Goal: Transaction & Acquisition: Purchase product/service

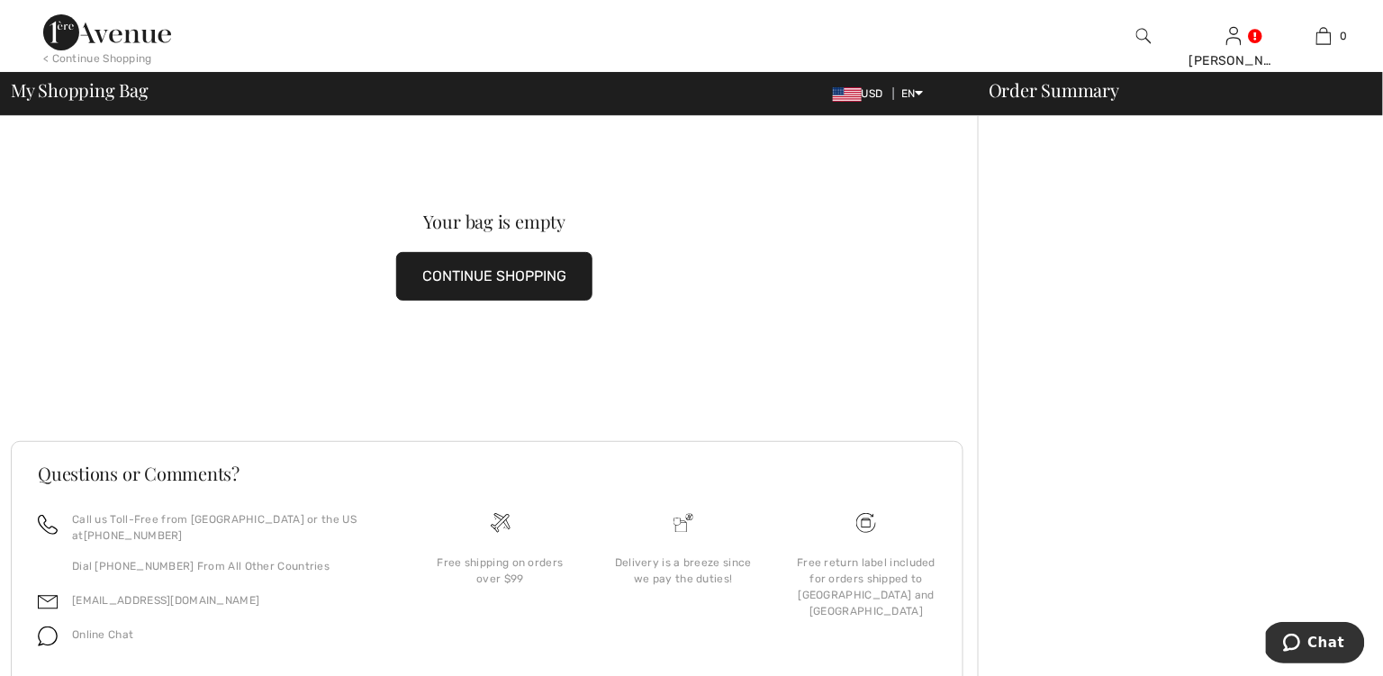
click at [120, 24] on img at bounding box center [107, 32] width 128 height 36
click at [120, 40] on img at bounding box center [107, 32] width 128 height 36
click at [59, 40] on img at bounding box center [107, 32] width 128 height 36
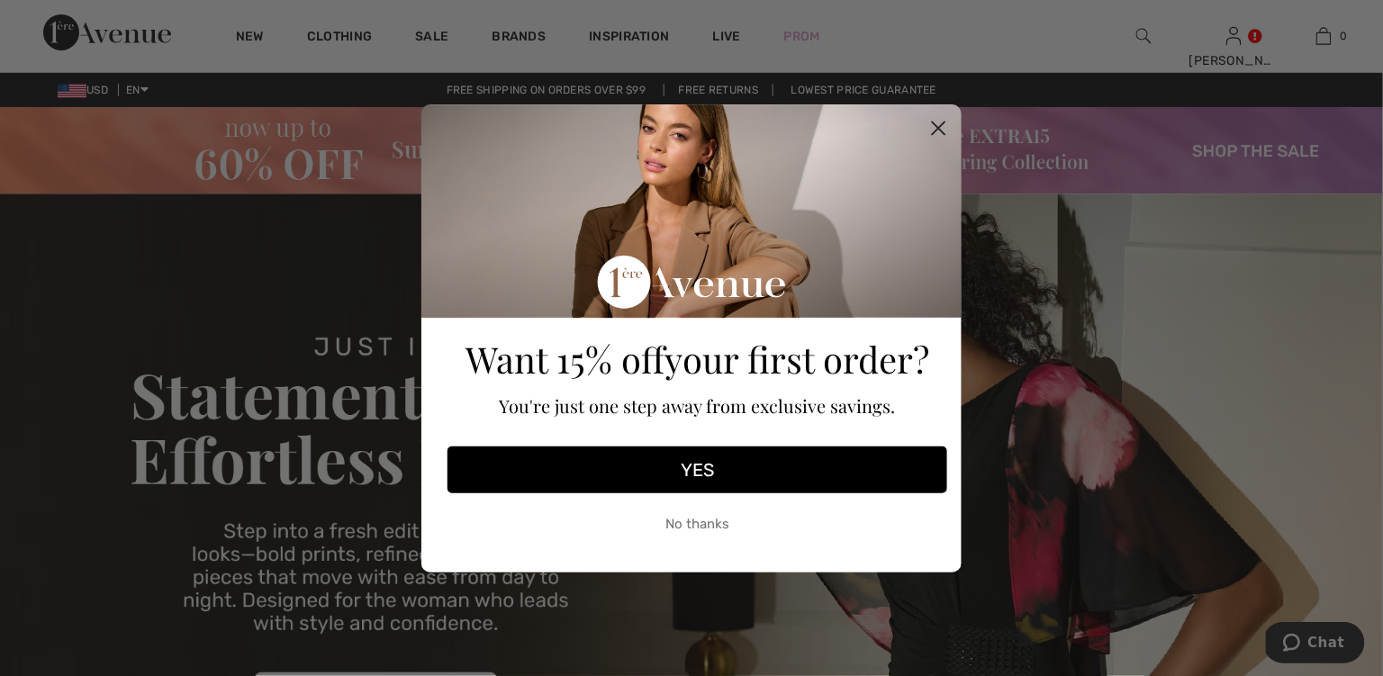
click at [940, 129] on icon "Close dialog" at bounding box center [939, 128] width 13 height 13
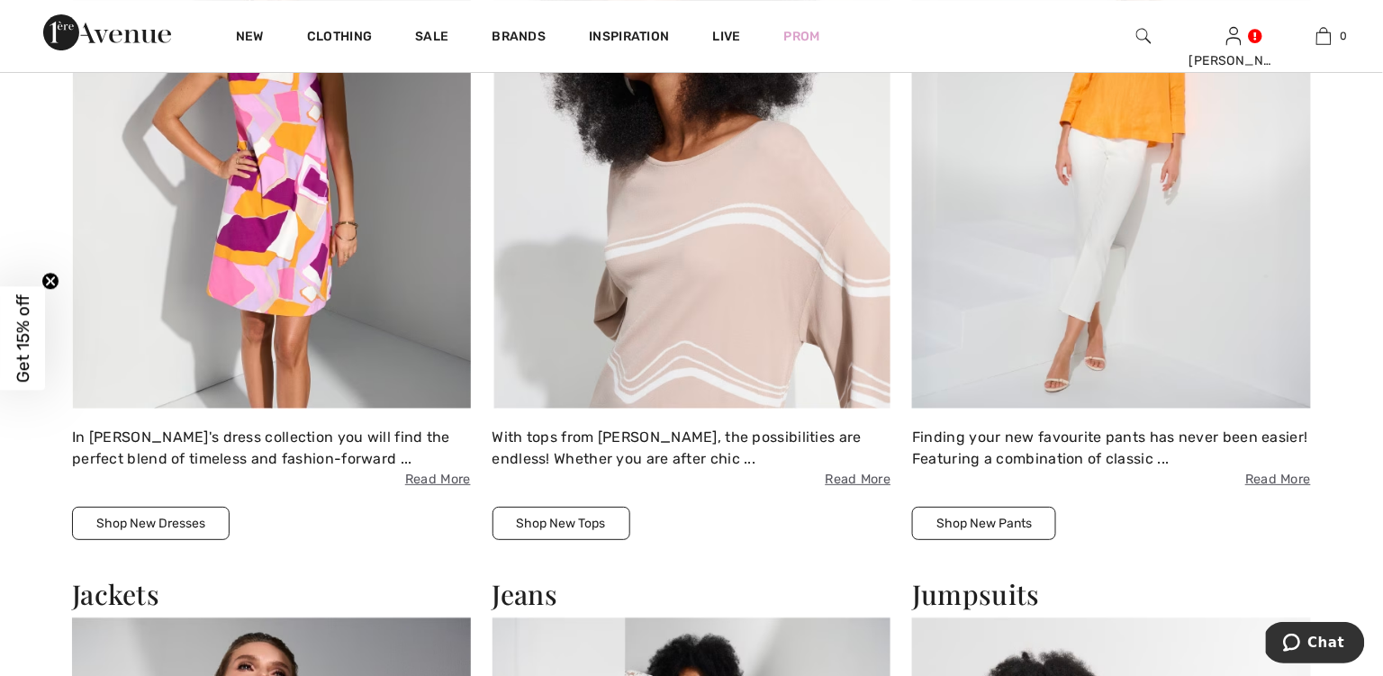
scroll to position [1872, 0]
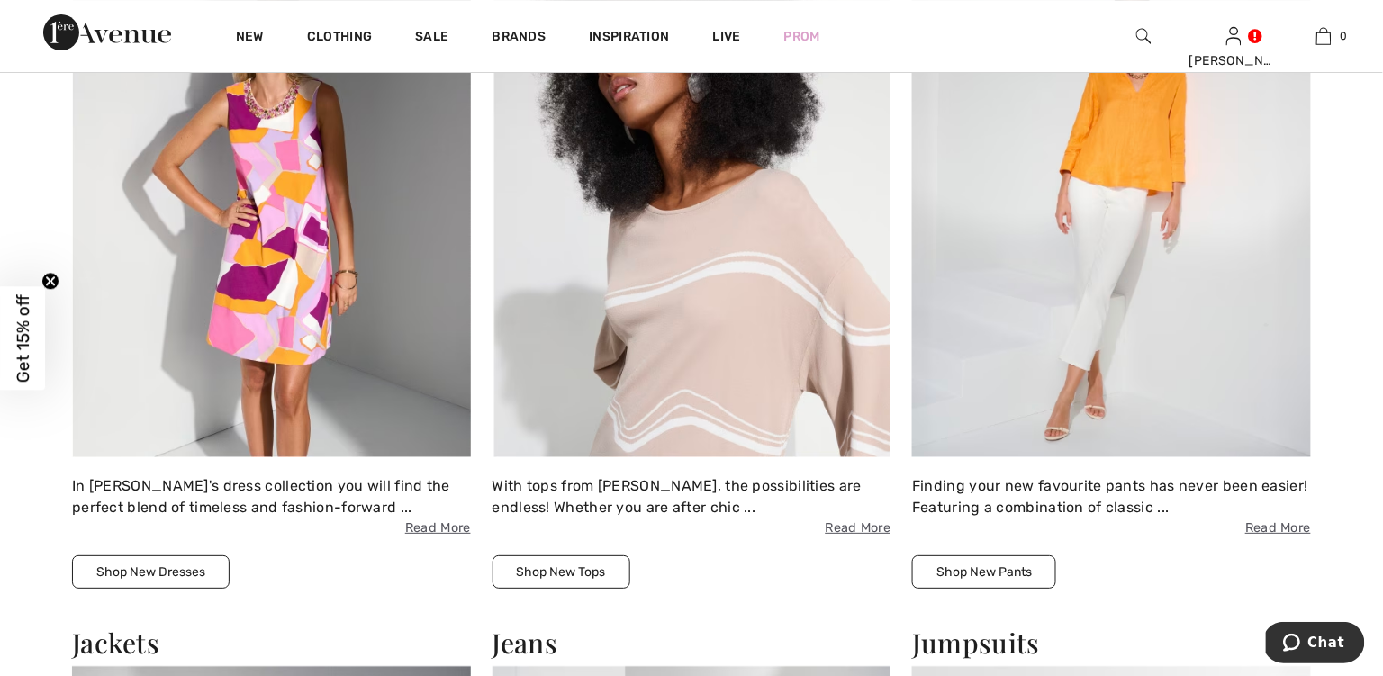
click at [311, 281] on img at bounding box center [271, 212] width 399 height 487
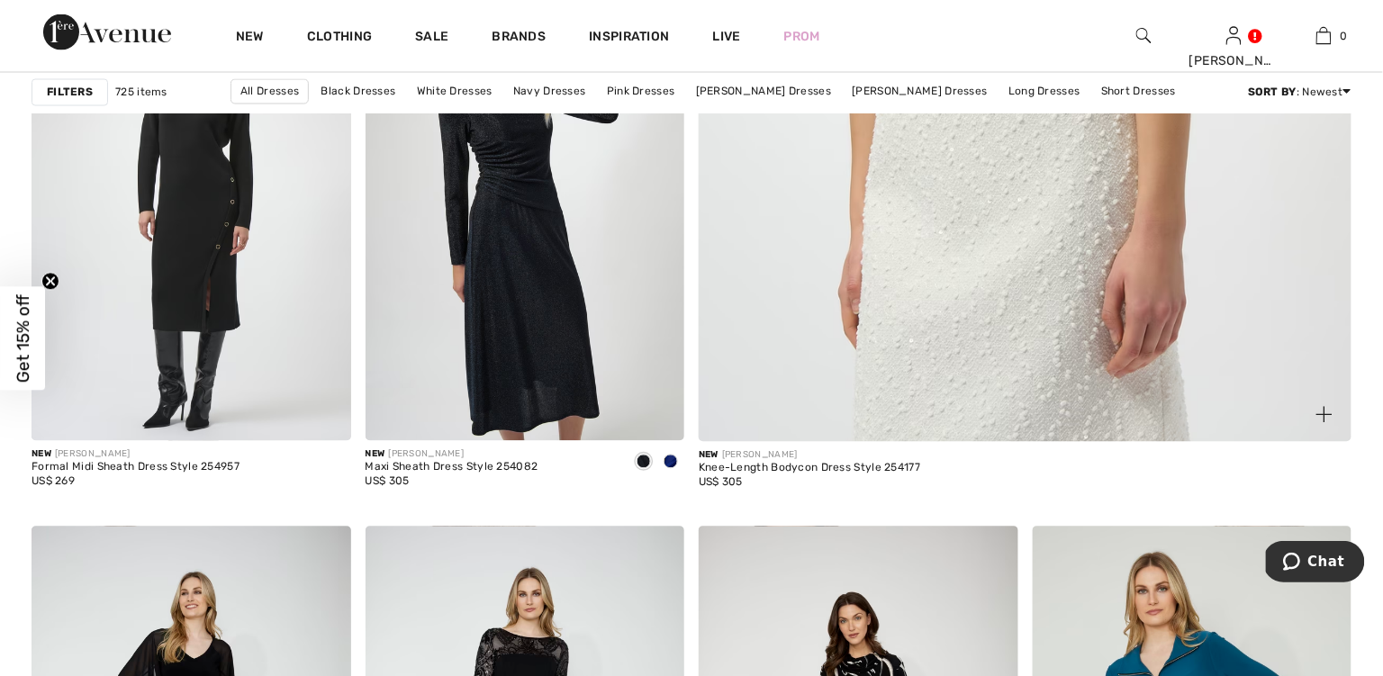
scroll to position [956, 0]
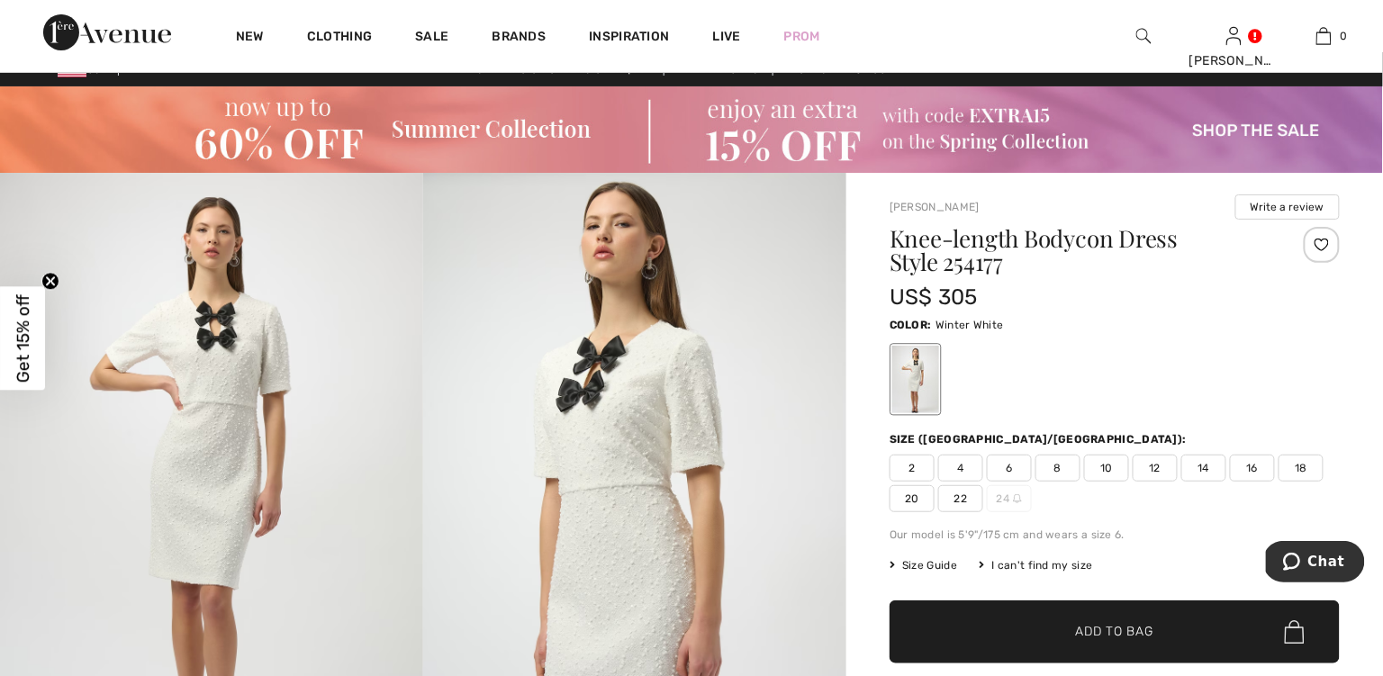
scroll to position [18, 0]
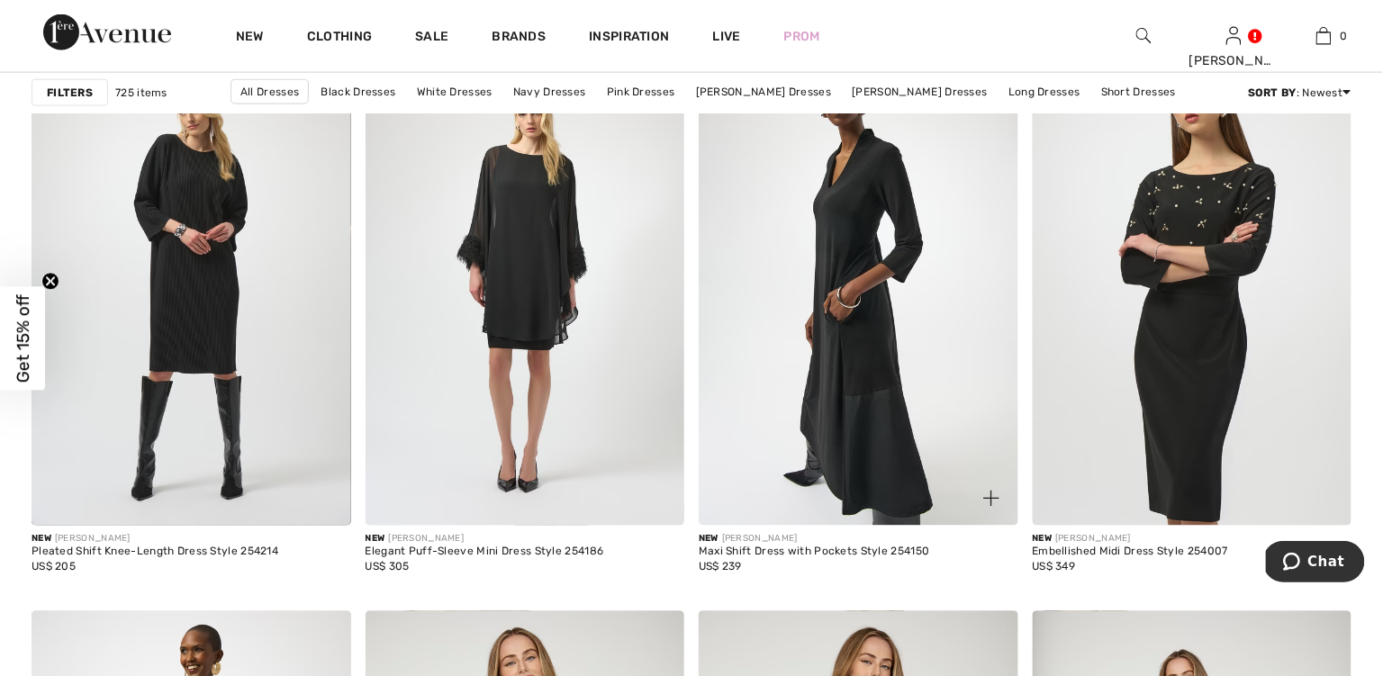
scroll to position [2771, 0]
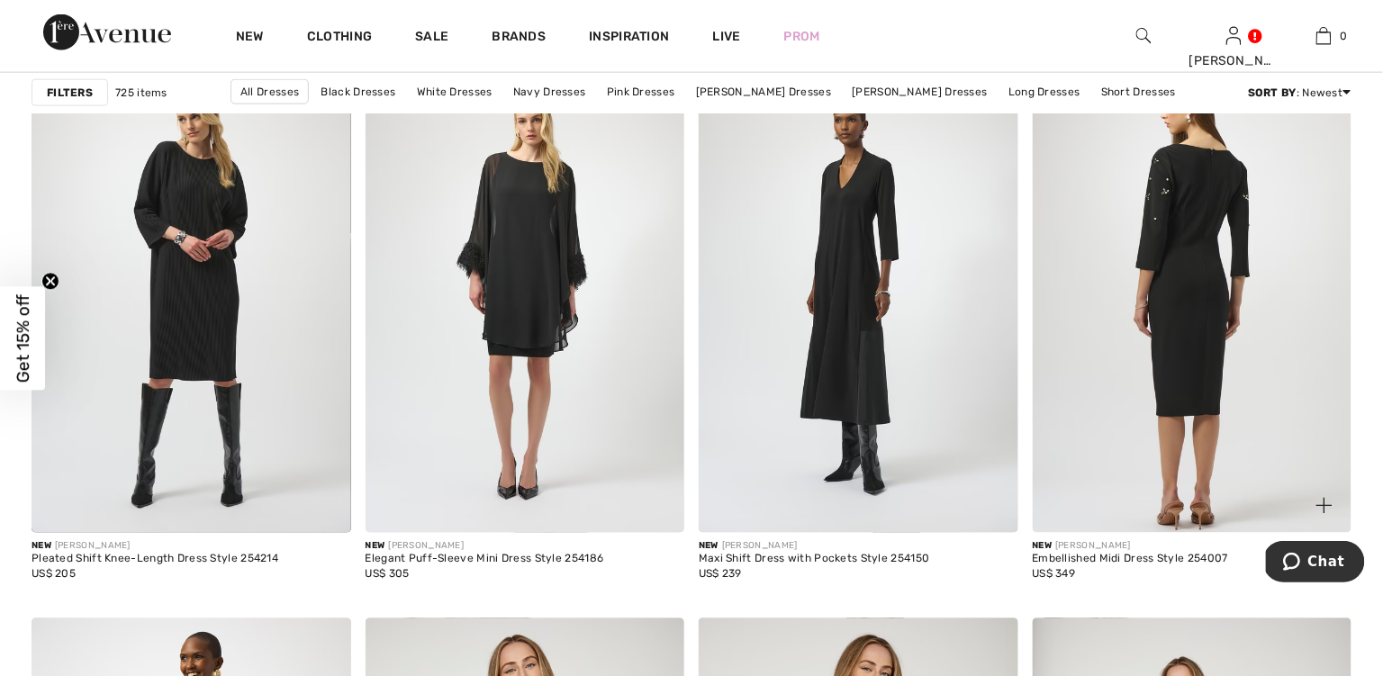
click at [1121, 427] on img at bounding box center [1192, 294] width 320 height 479
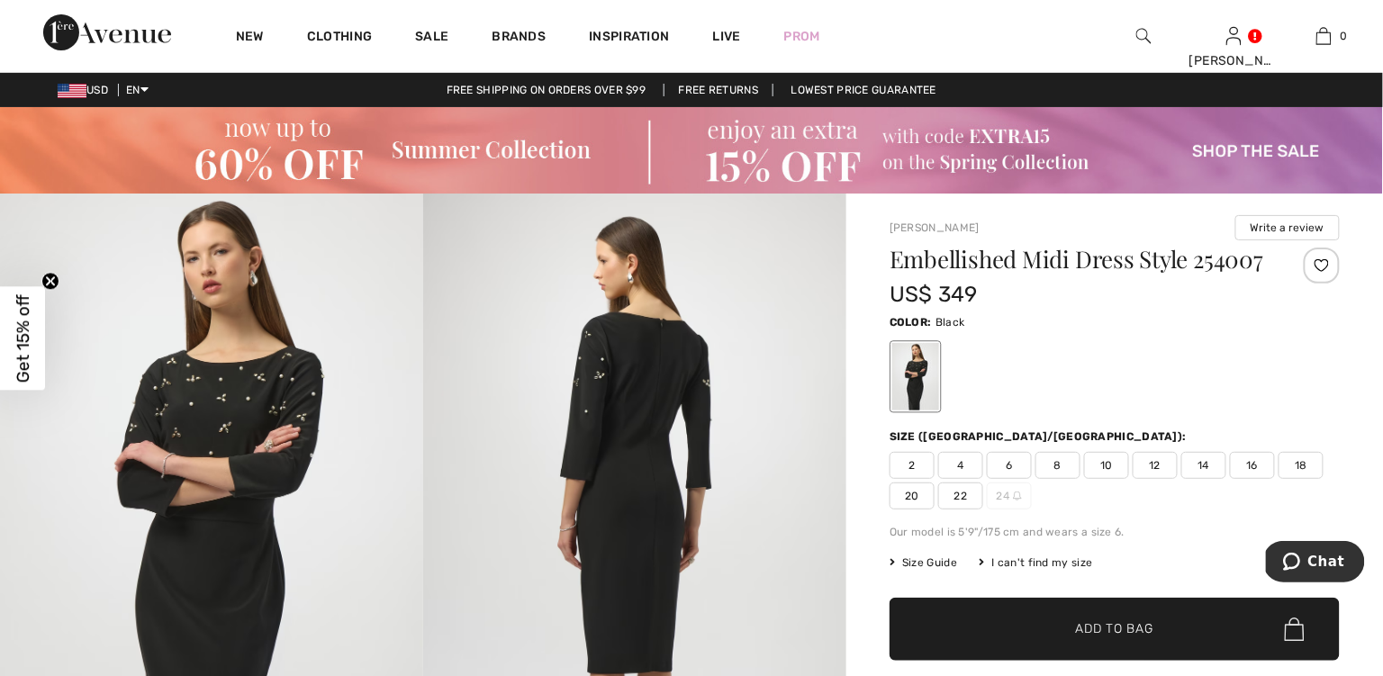
click at [281, 403] on img at bounding box center [211, 511] width 423 height 635
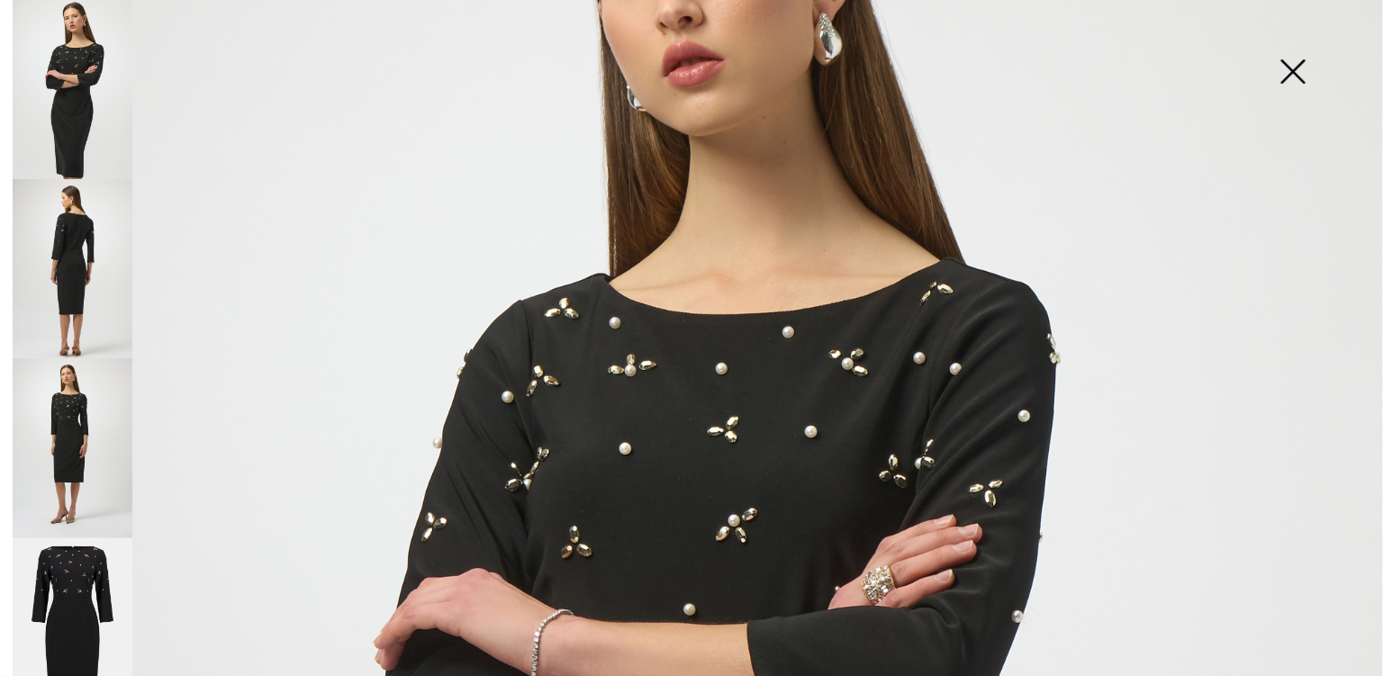
scroll to position [243, 0]
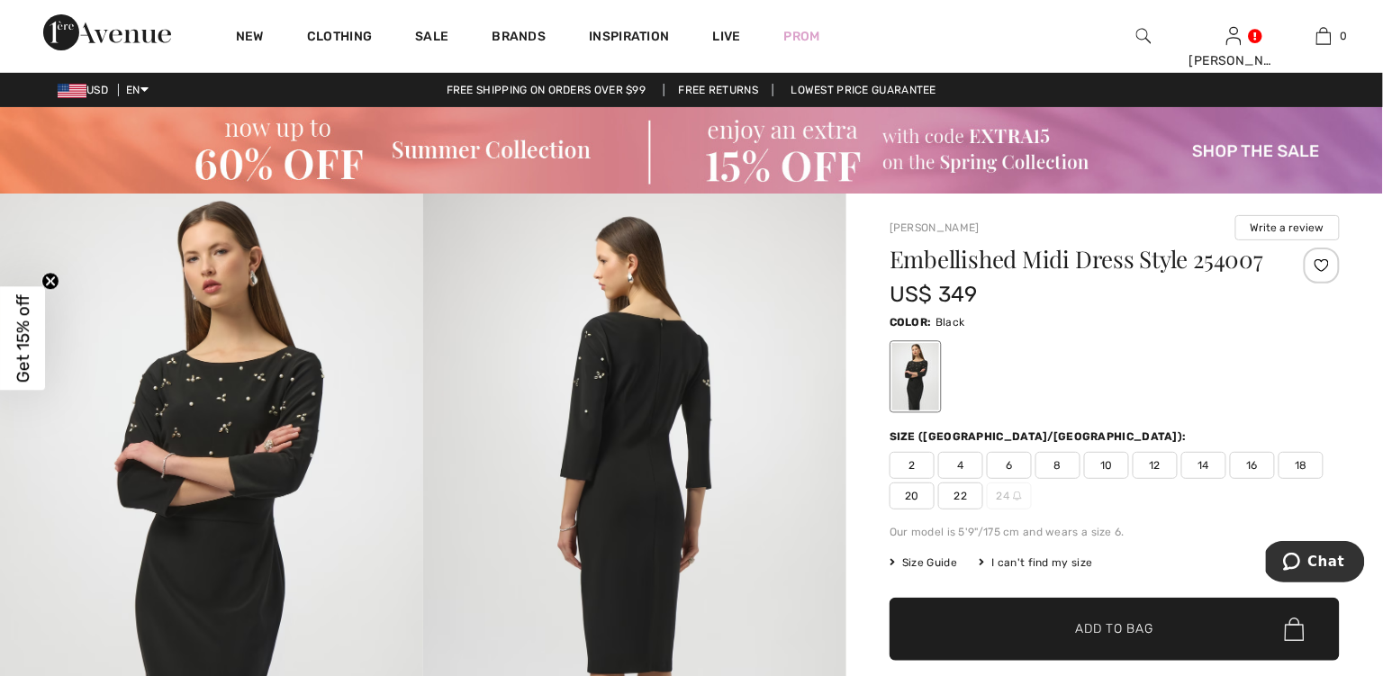
click at [231, 453] on img at bounding box center [211, 511] width 423 height 635
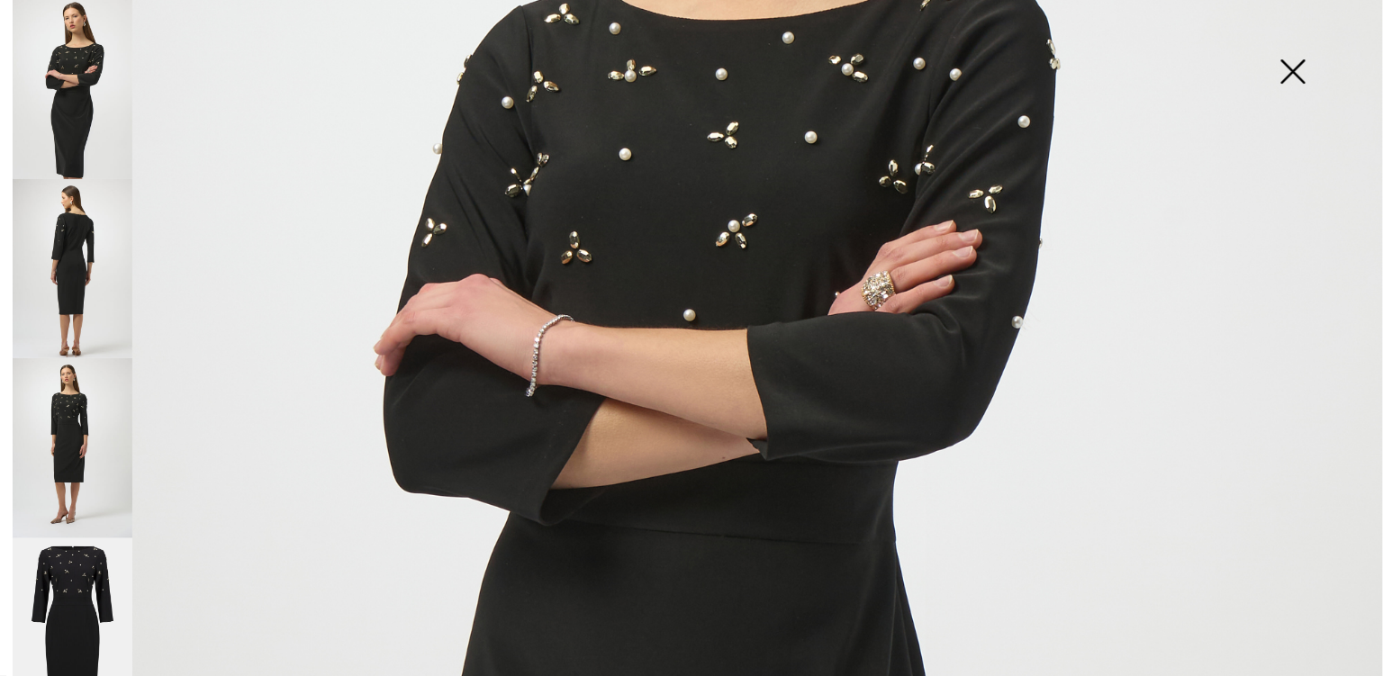
scroll to position [535, 0]
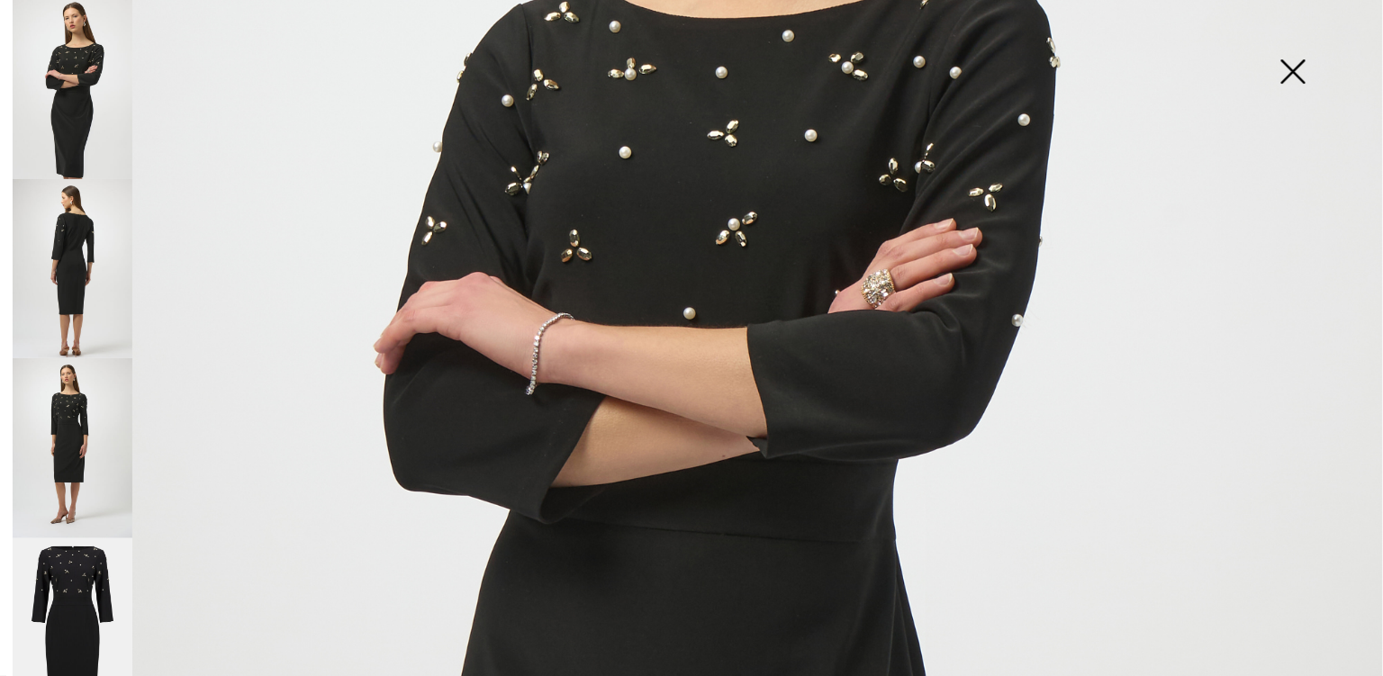
click at [78, 396] on img at bounding box center [73, 447] width 120 height 179
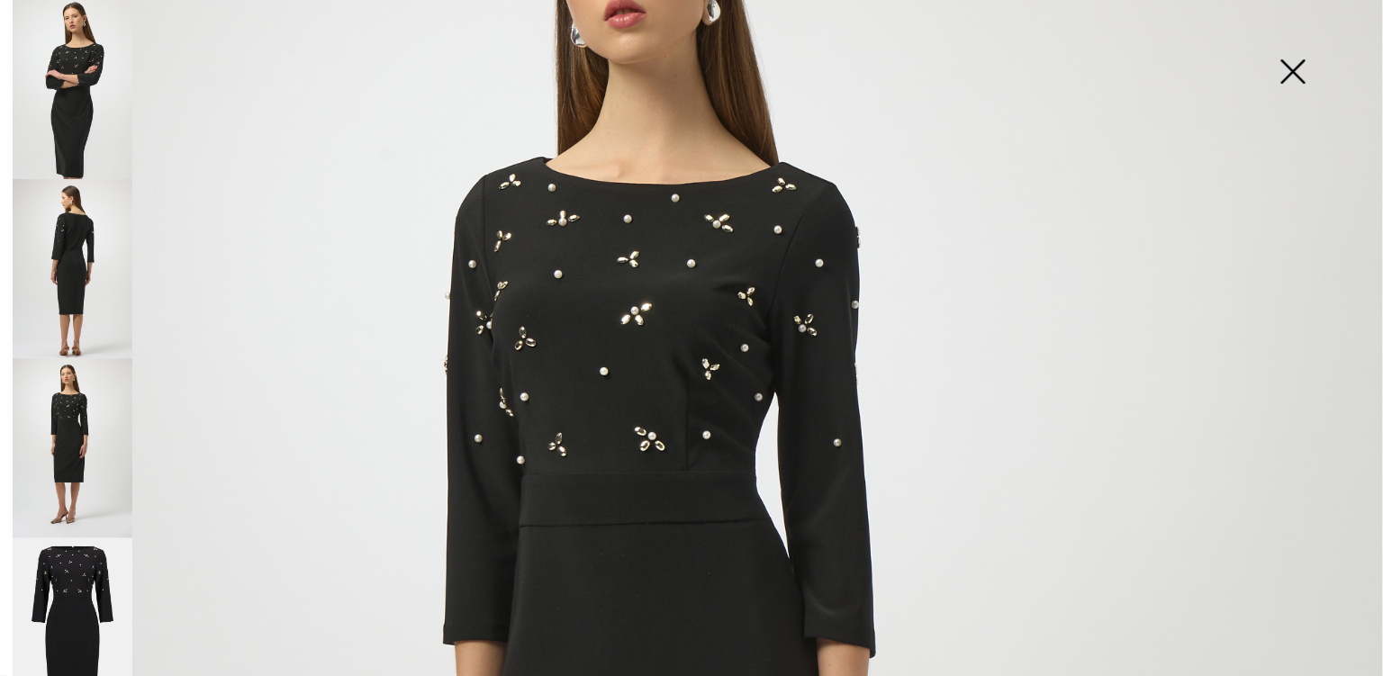
scroll to position [235, 0]
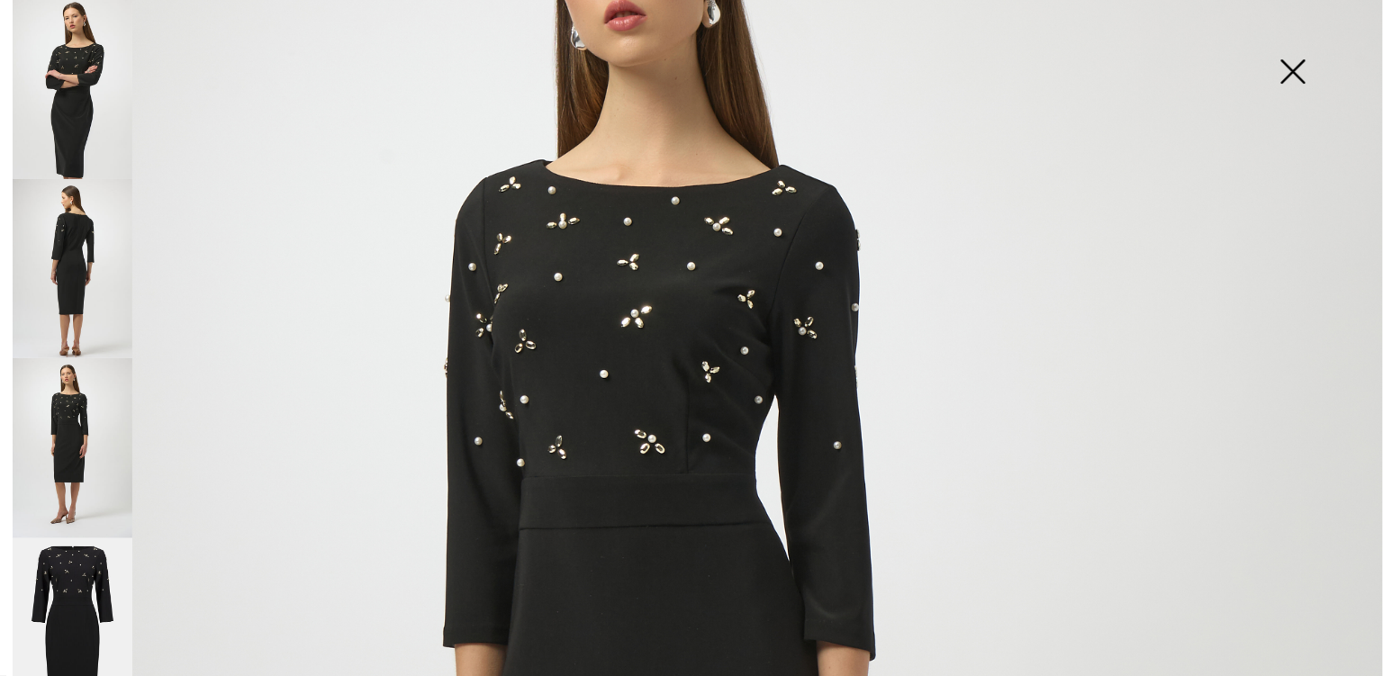
click at [83, 257] on img at bounding box center [73, 268] width 120 height 179
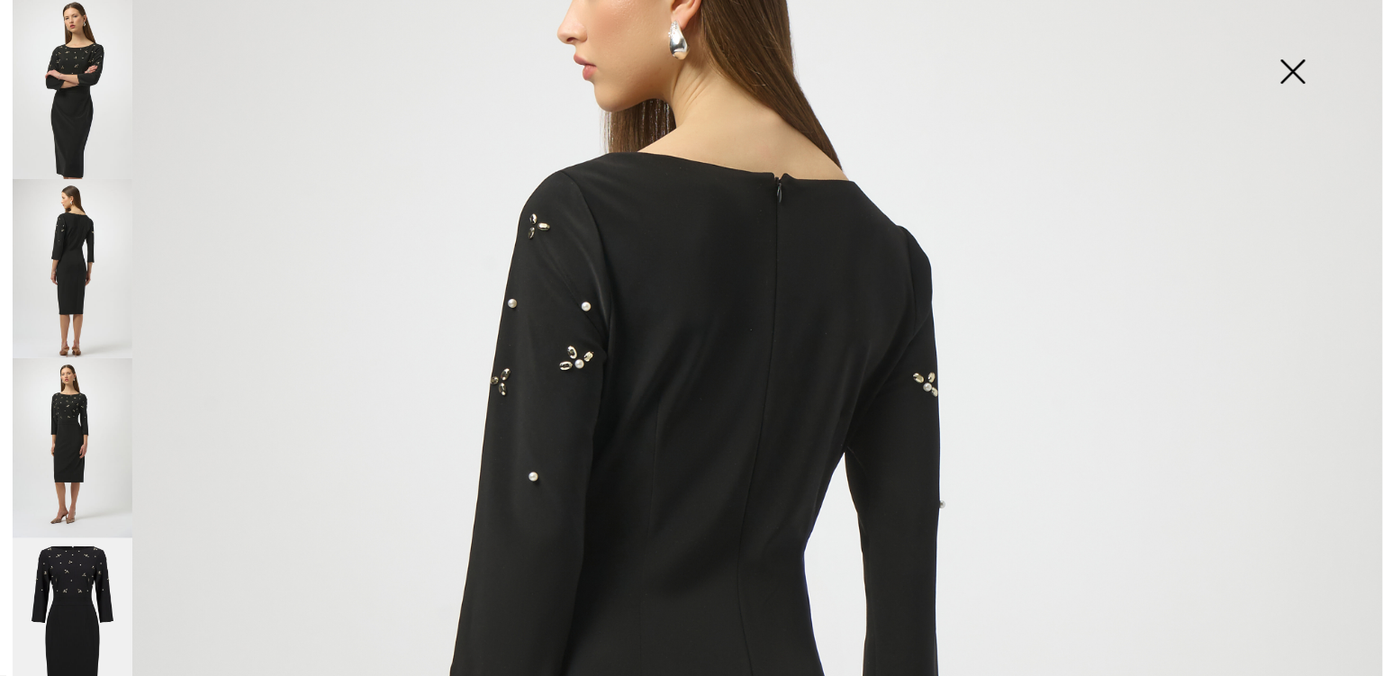
click at [78, 138] on img at bounding box center [73, 89] width 120 height 179
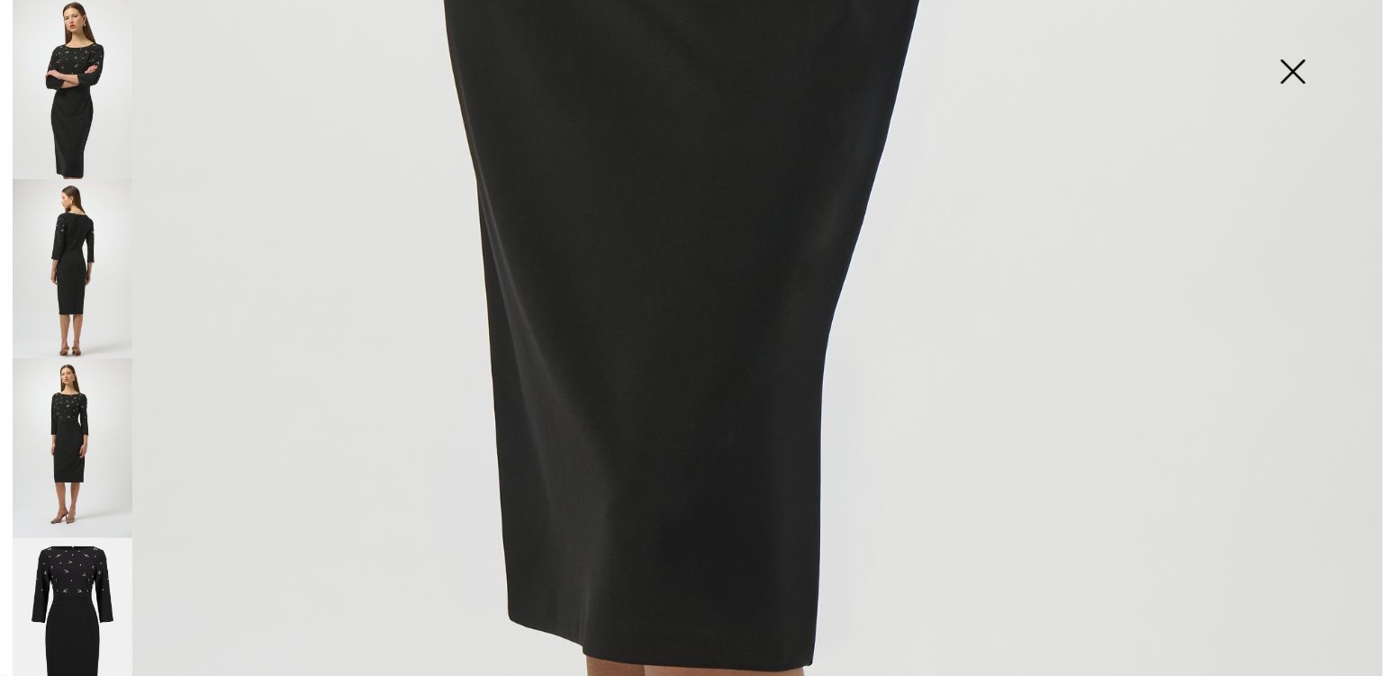
scroll to position [1396, 0]
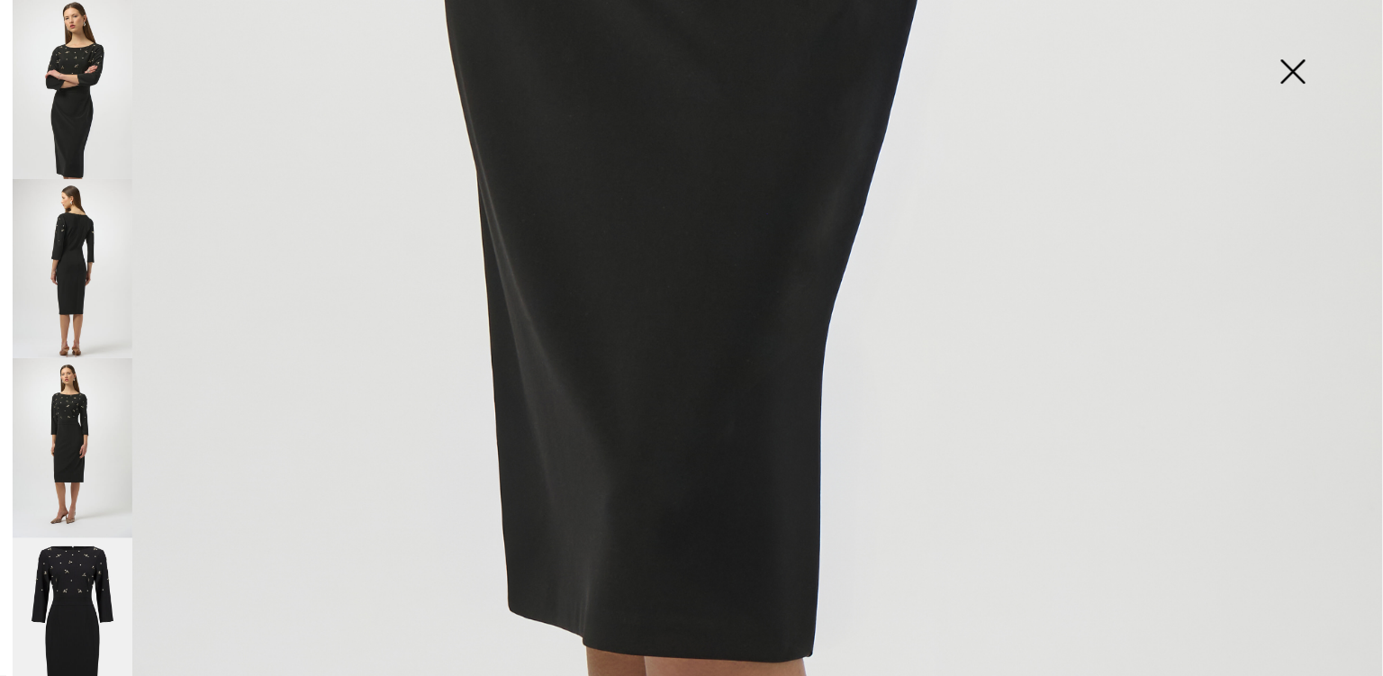
click at [112, 583] on img at bounding box center [73, 628] width 120 height 180
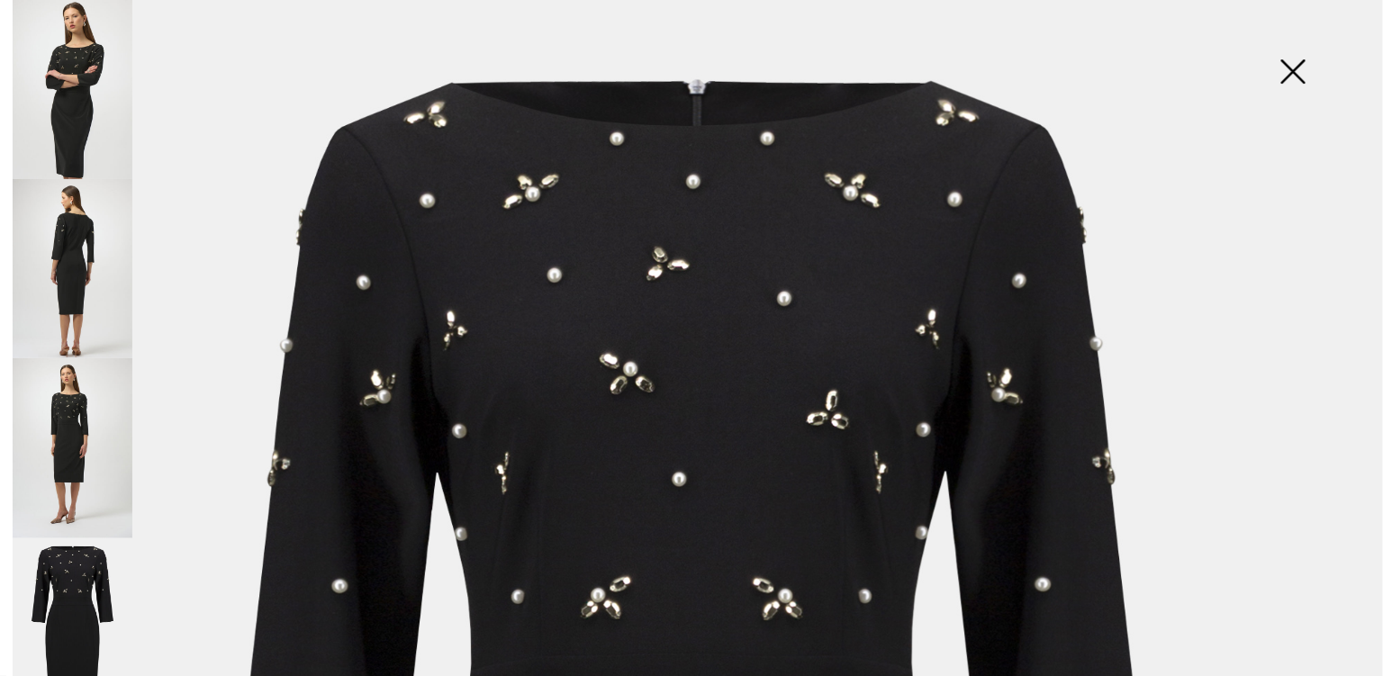
scroll to position [0, 0]
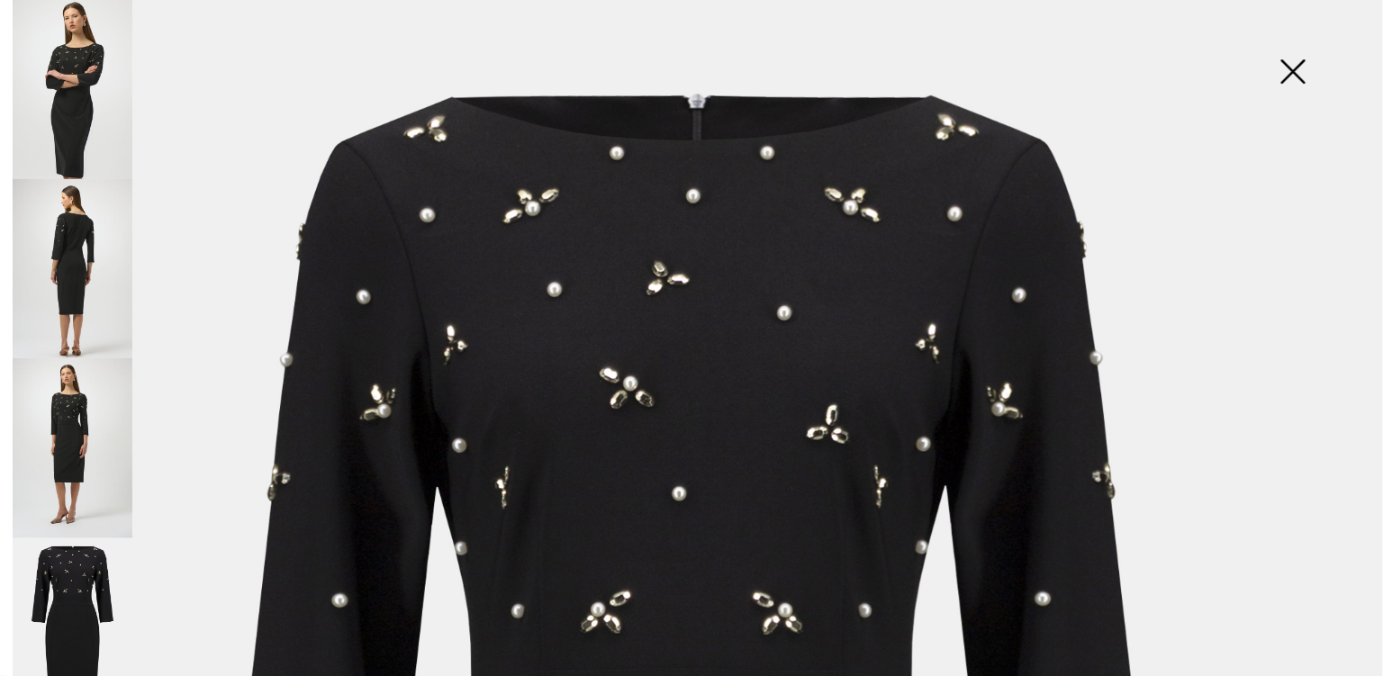
click at [1303, 71] on img at bounding box center [1293, 73] width 90 height 93
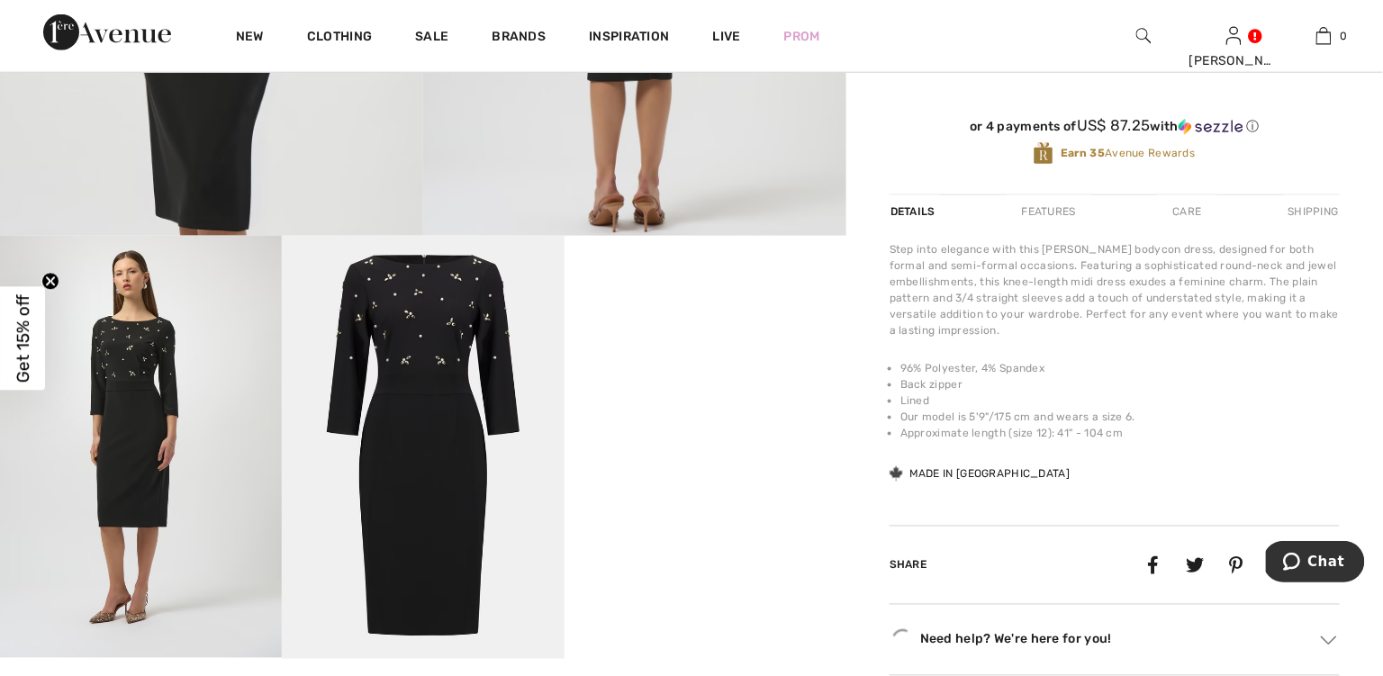
scroll to position [595, 0]
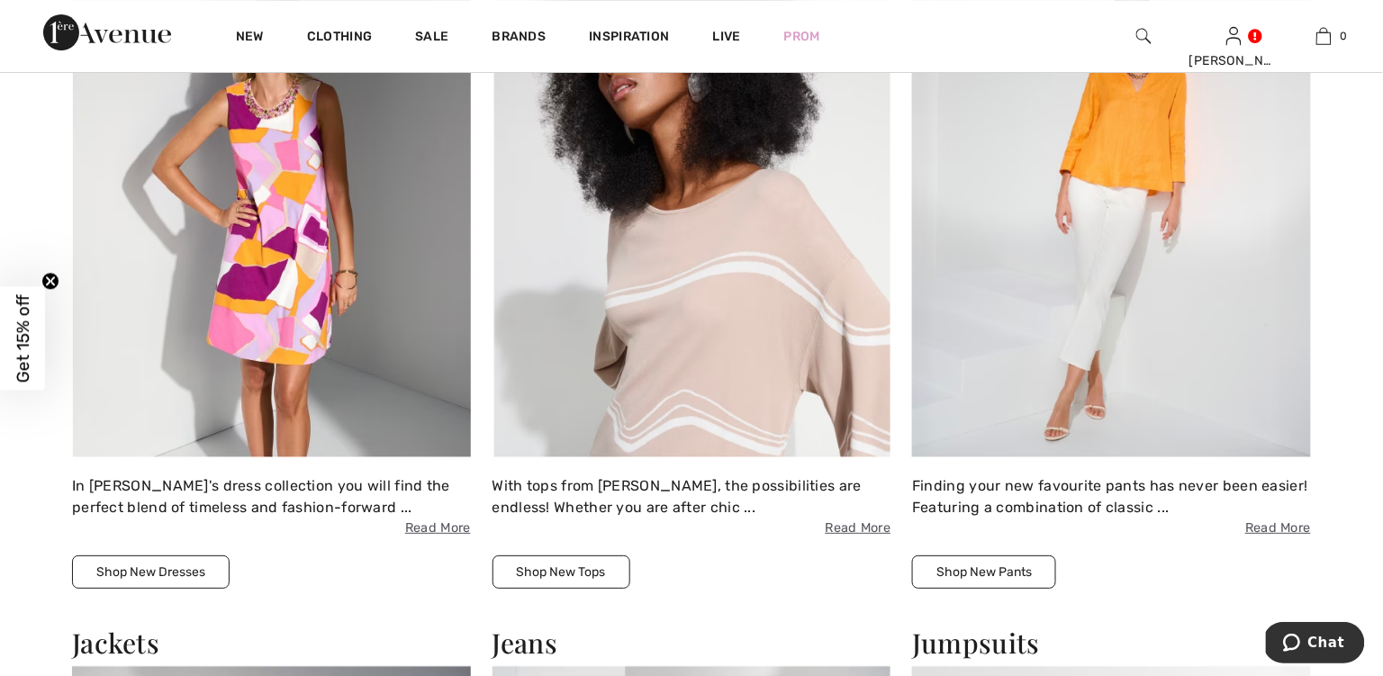
click at [302, 270] on img at bounding box center [271, 212] width 399 height 487
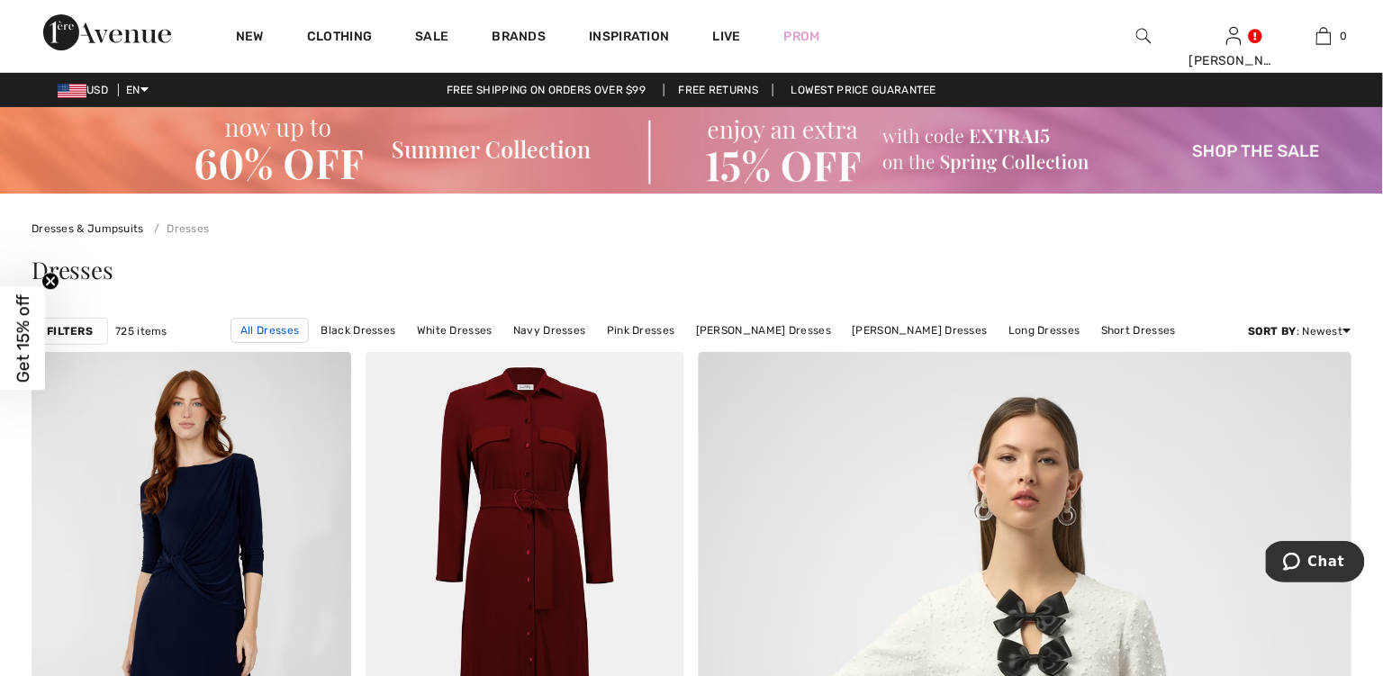
scroll to position [1, 0]
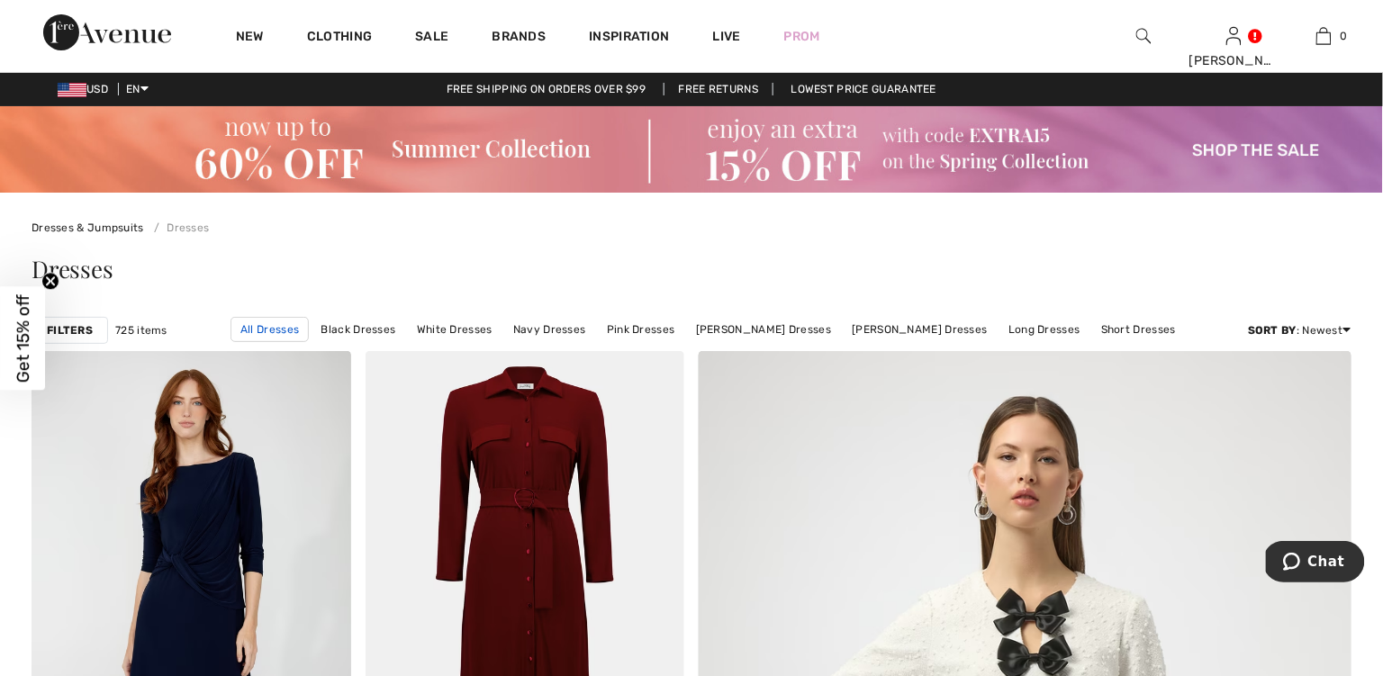
click at [293, 331] on link "All Dresses" at bounding box center [269, 329] width 78 height 25
click at [1298, 335] on div "Sort By : Newest Price: High to Low Price: Low to High Newest Best Sellers" at bounding box center [1300, 330] width 104 height 16
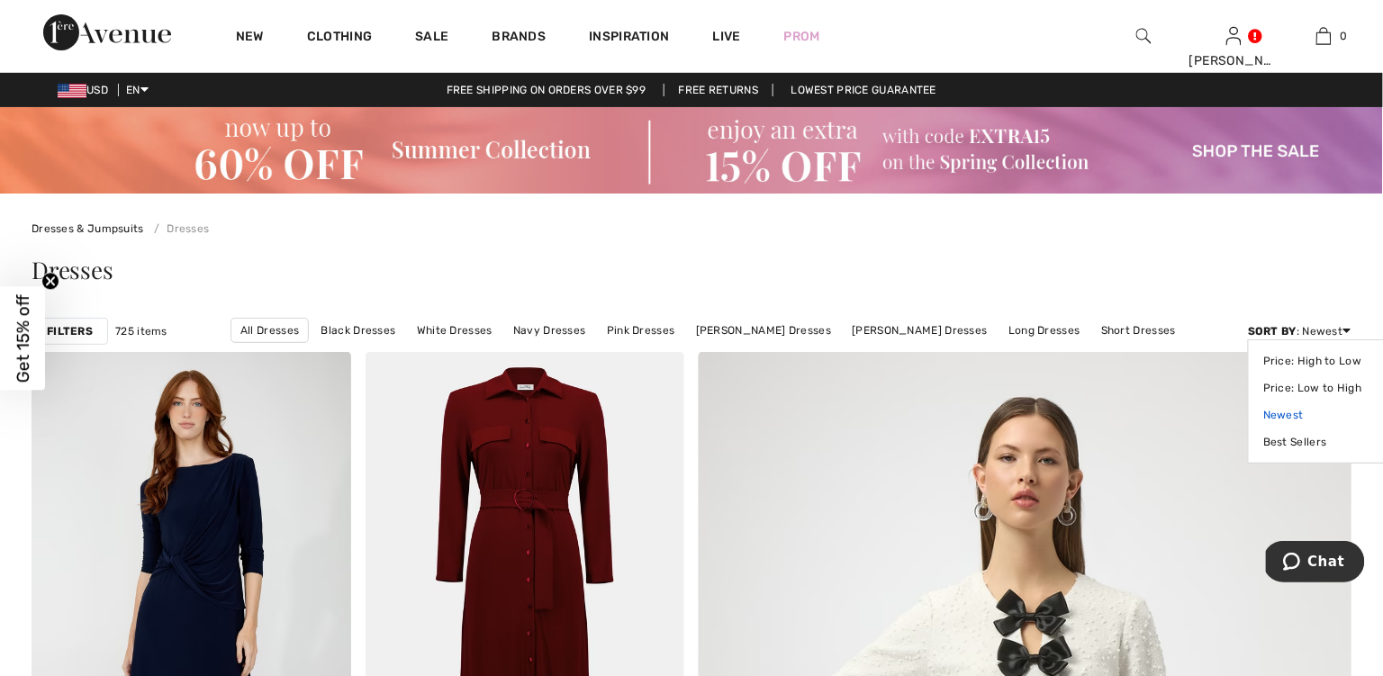
click at [1293, 409] on link "Newest" at bounding box center [1319, 414] width 113 height 27
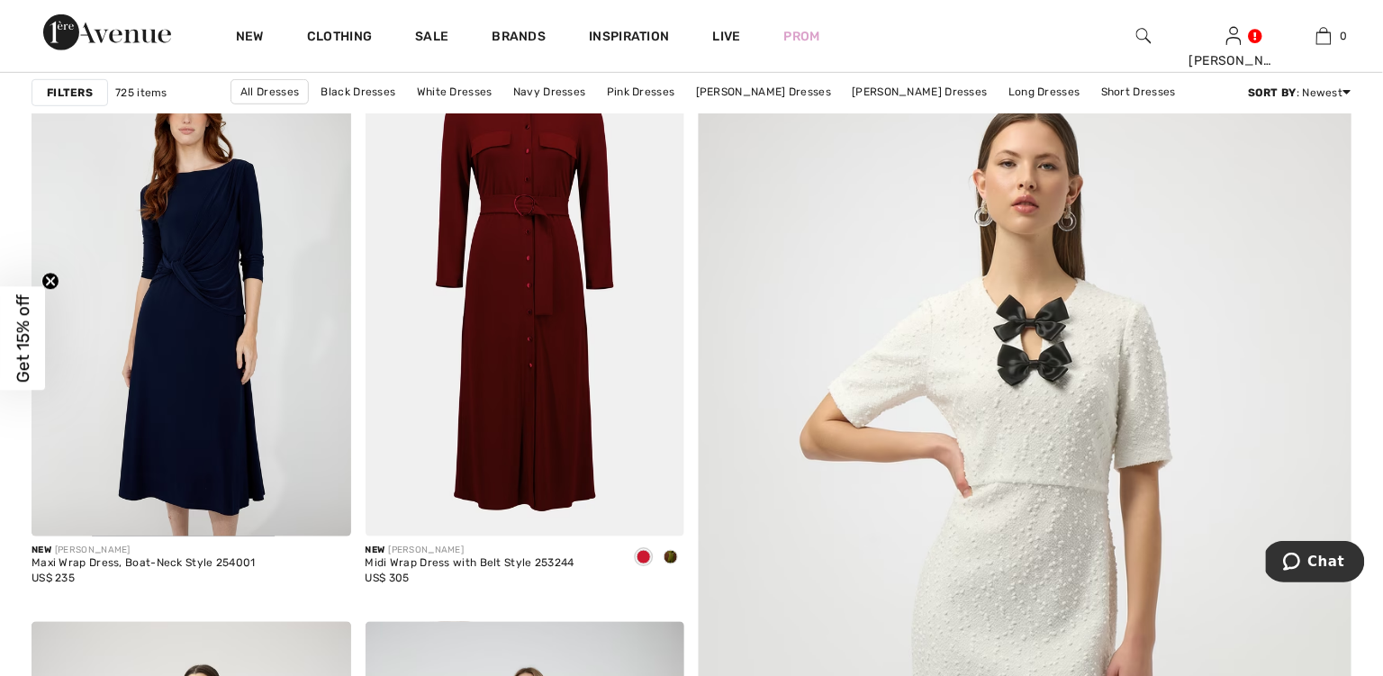
scroll to position [300, 0]
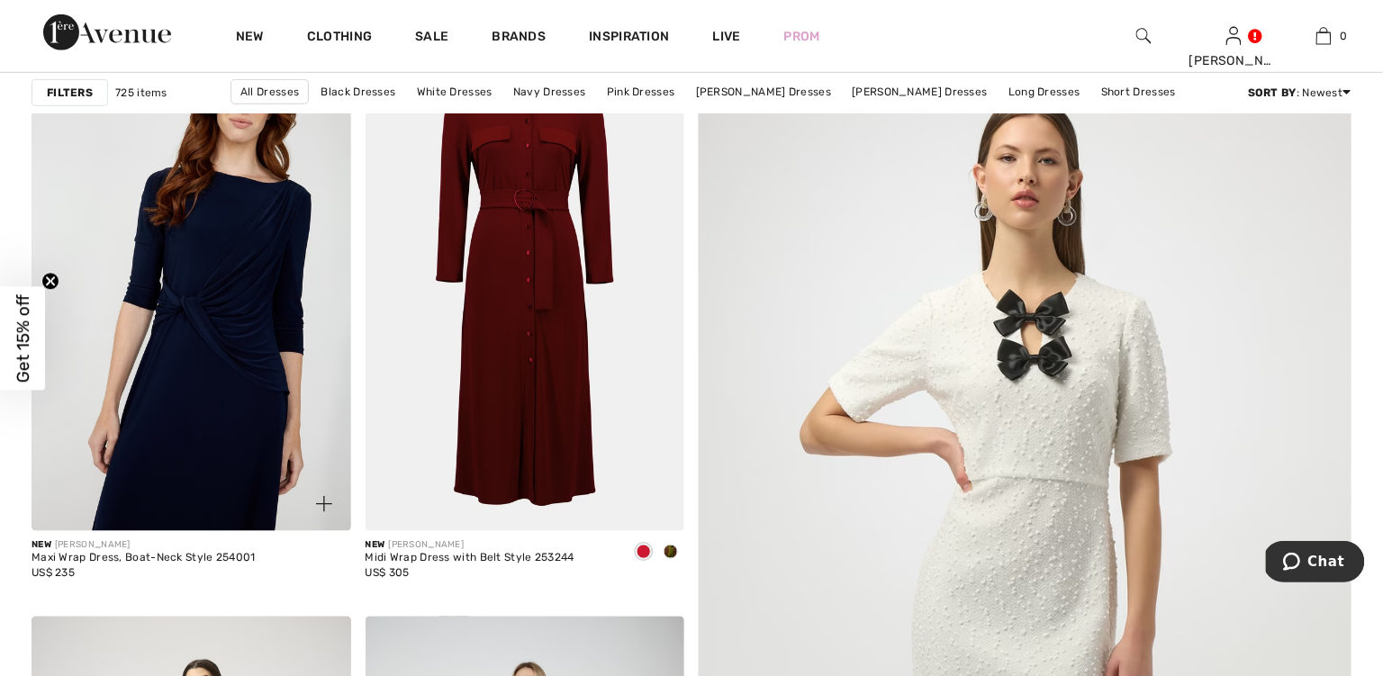
click at [159, 381] on img at bounding box center [192, 291] width 320 height 479
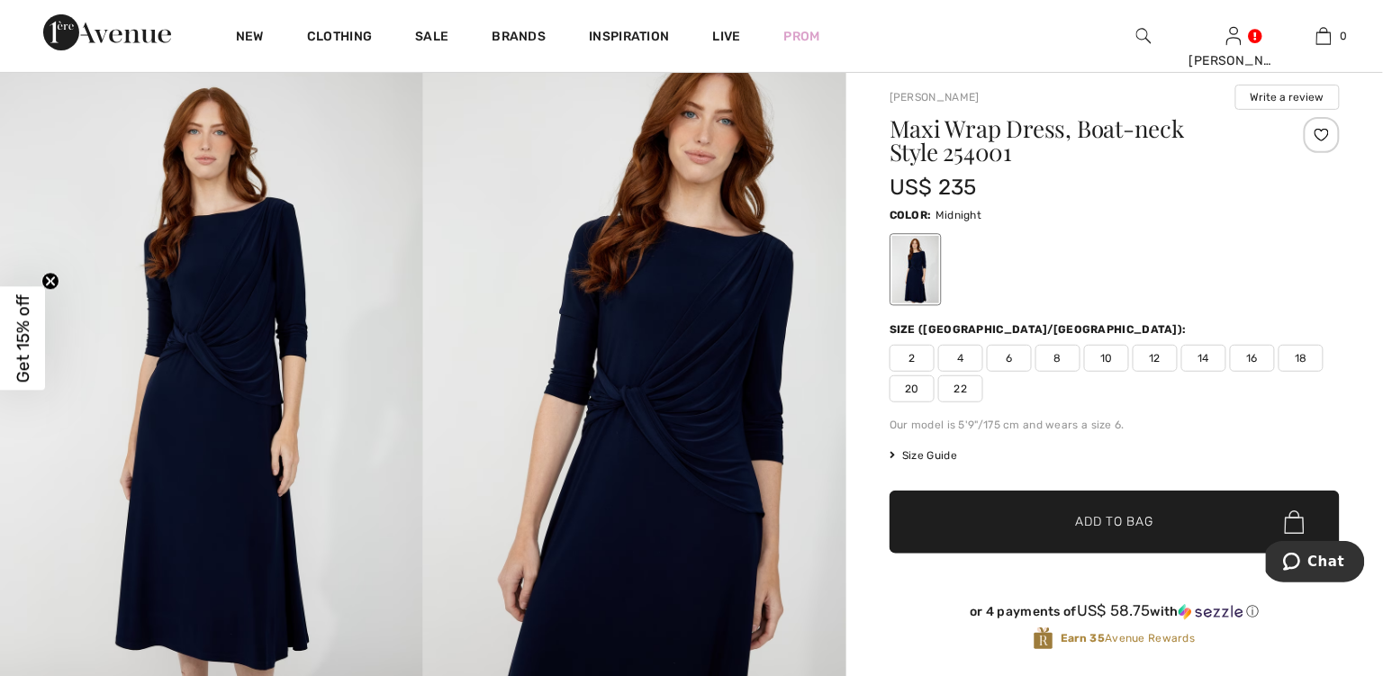
scroll to position [154, 0]
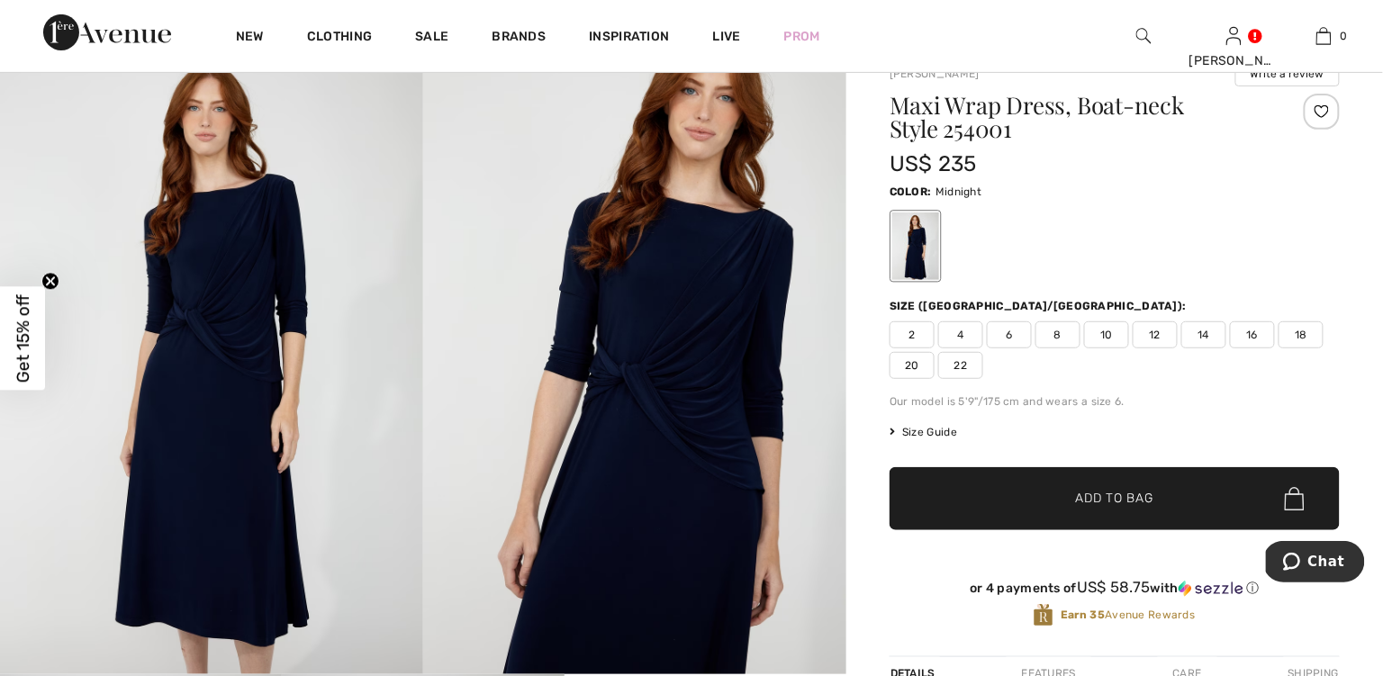
click at [733, 379] on img at bounding box center [634, 357] width 423 height 635
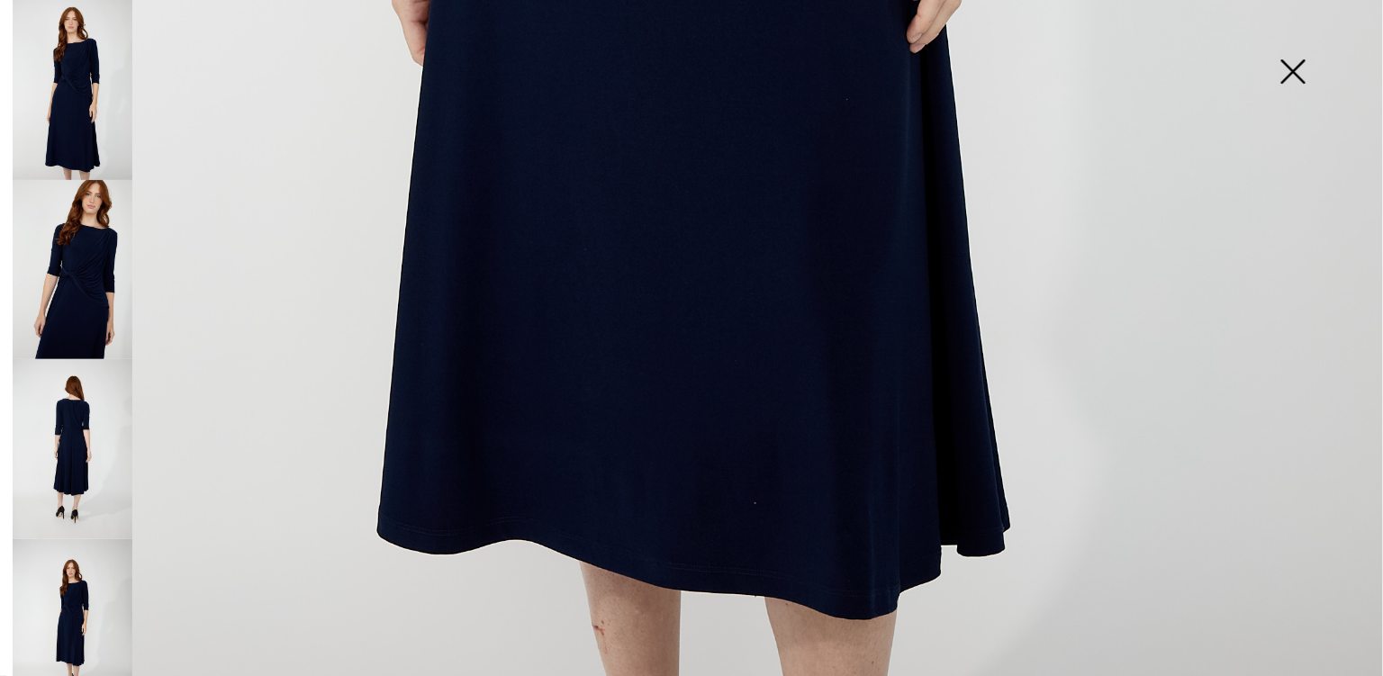
scroll to position [1399, 0]
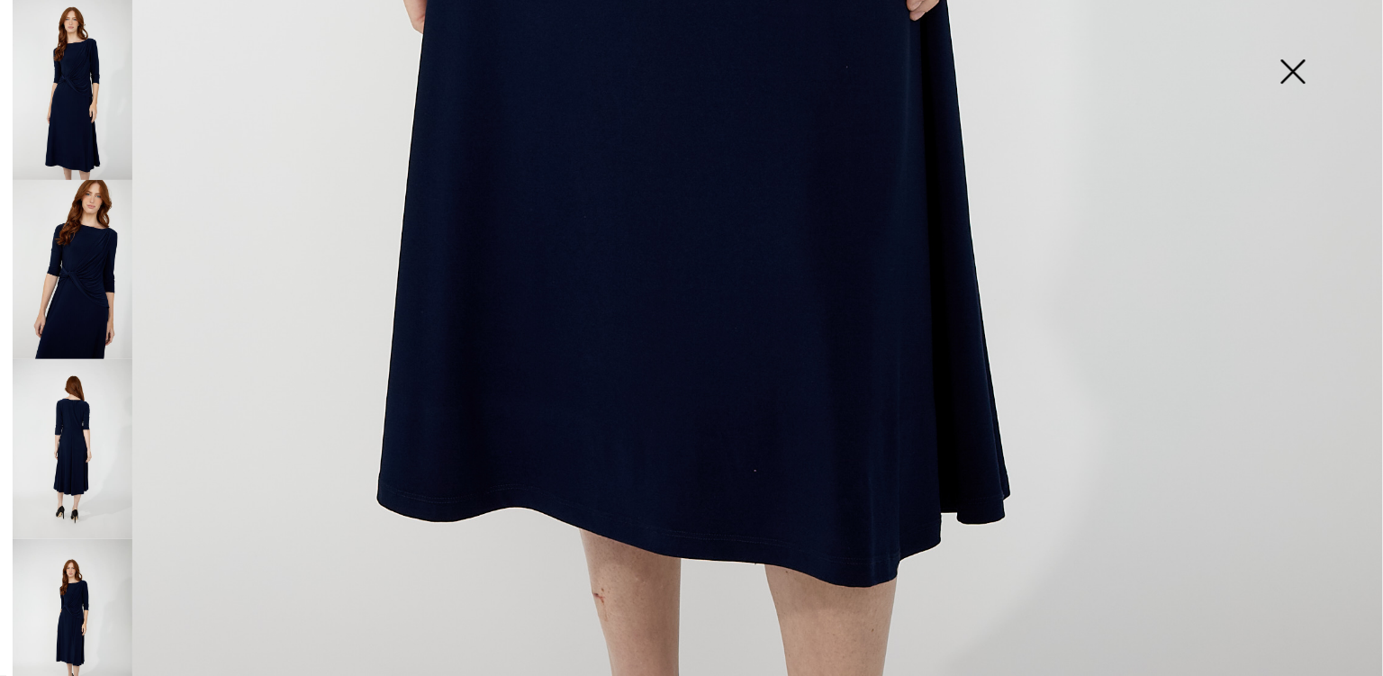
click at [1306, 69] on img at bounding box center [1293, 73] width 90 height 93
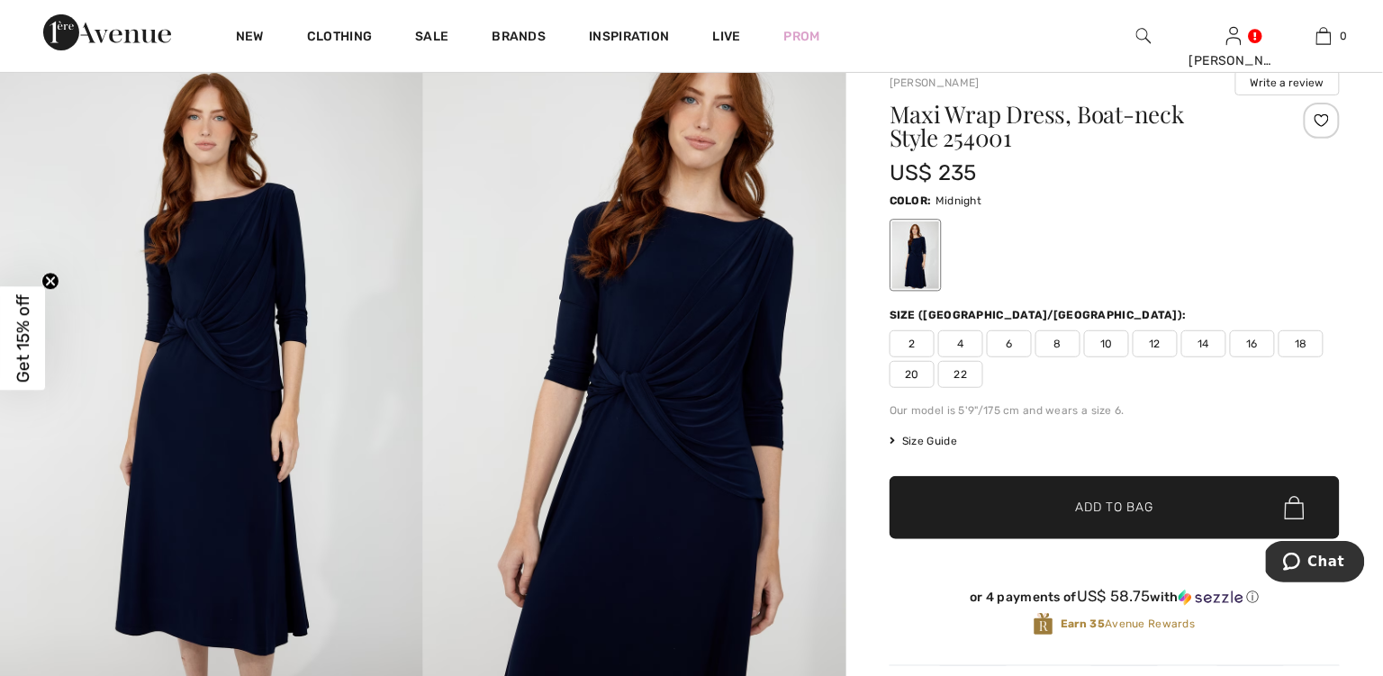
scroll to position [140, 0]
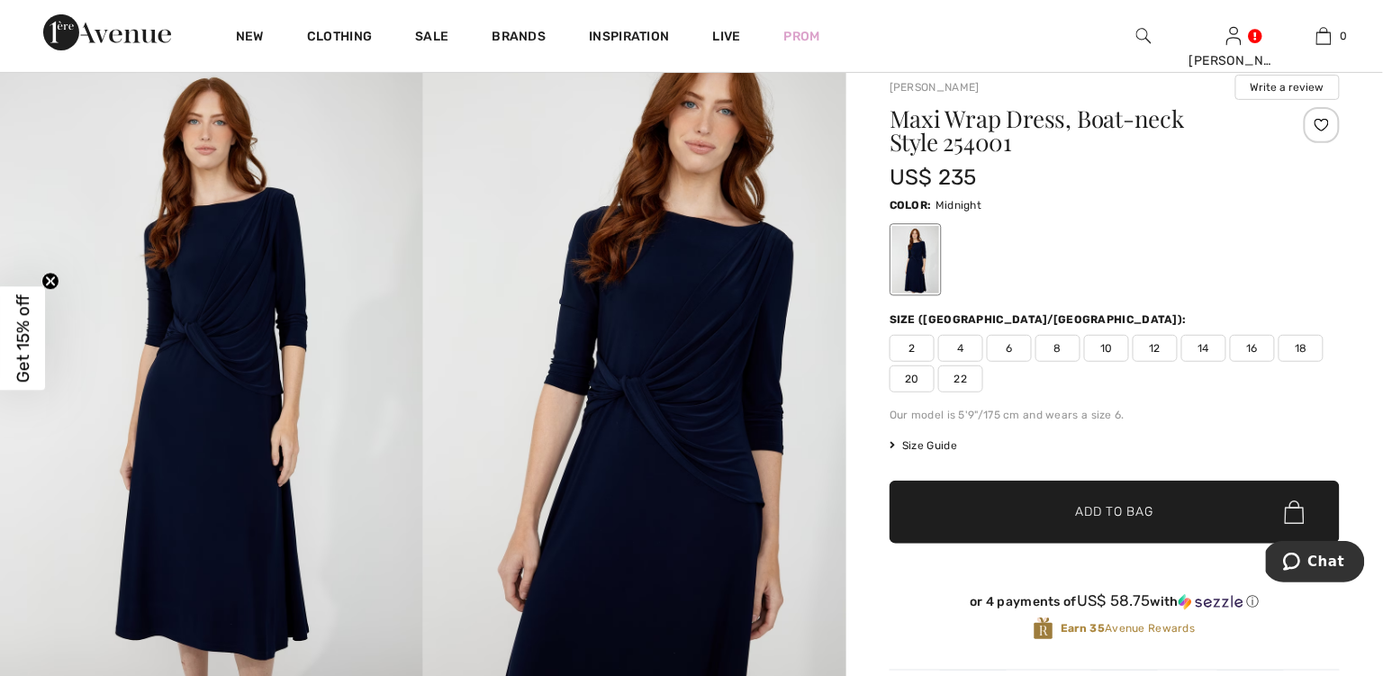
click at [768, 357] on img at bounding box center [634, 370] width 423 height 635
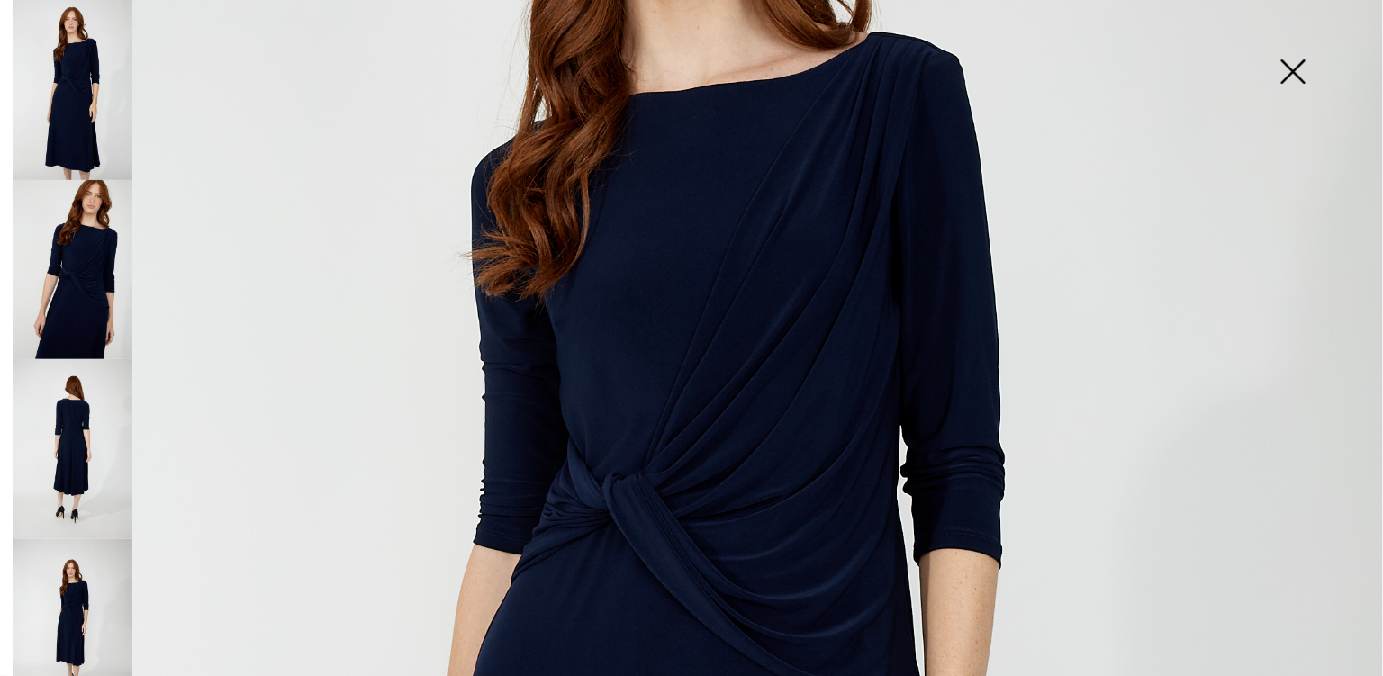
scroll to position [417, 0]
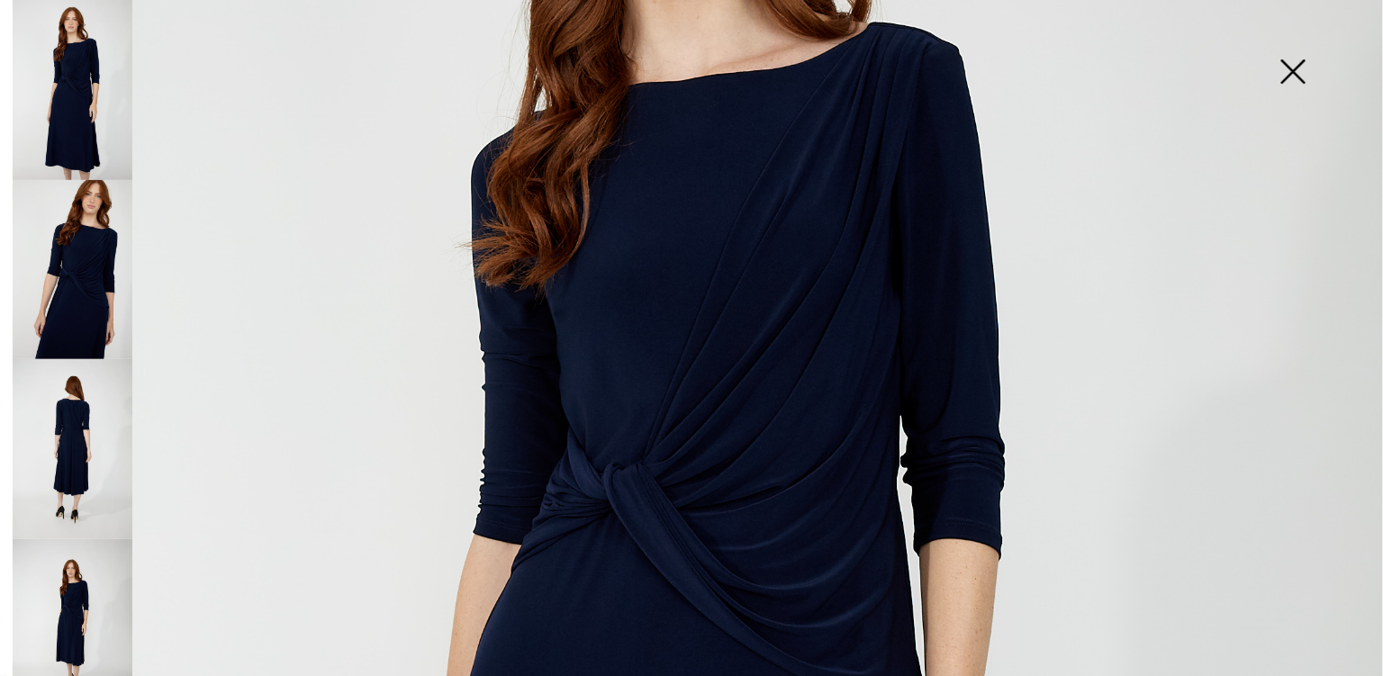
click at [69, 388] on img at bounding box center [73, 449] width 120 height 180
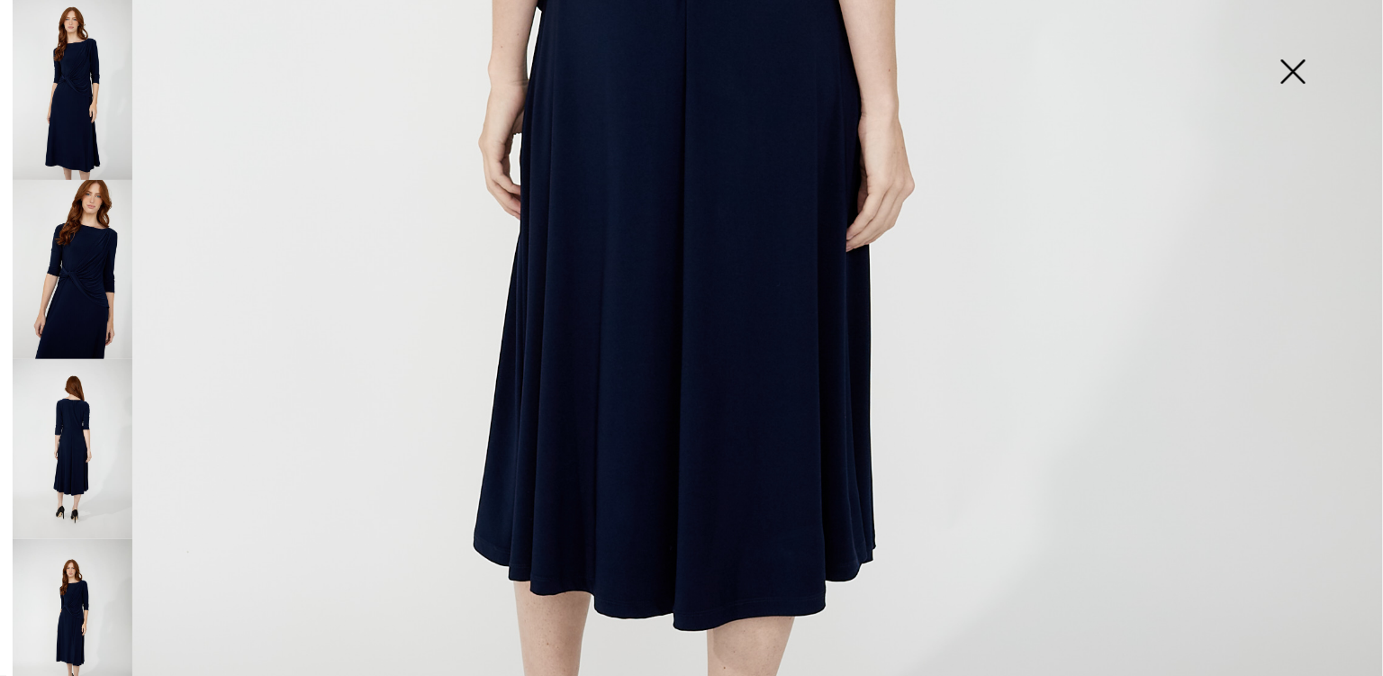
scroll to position [949, 0]
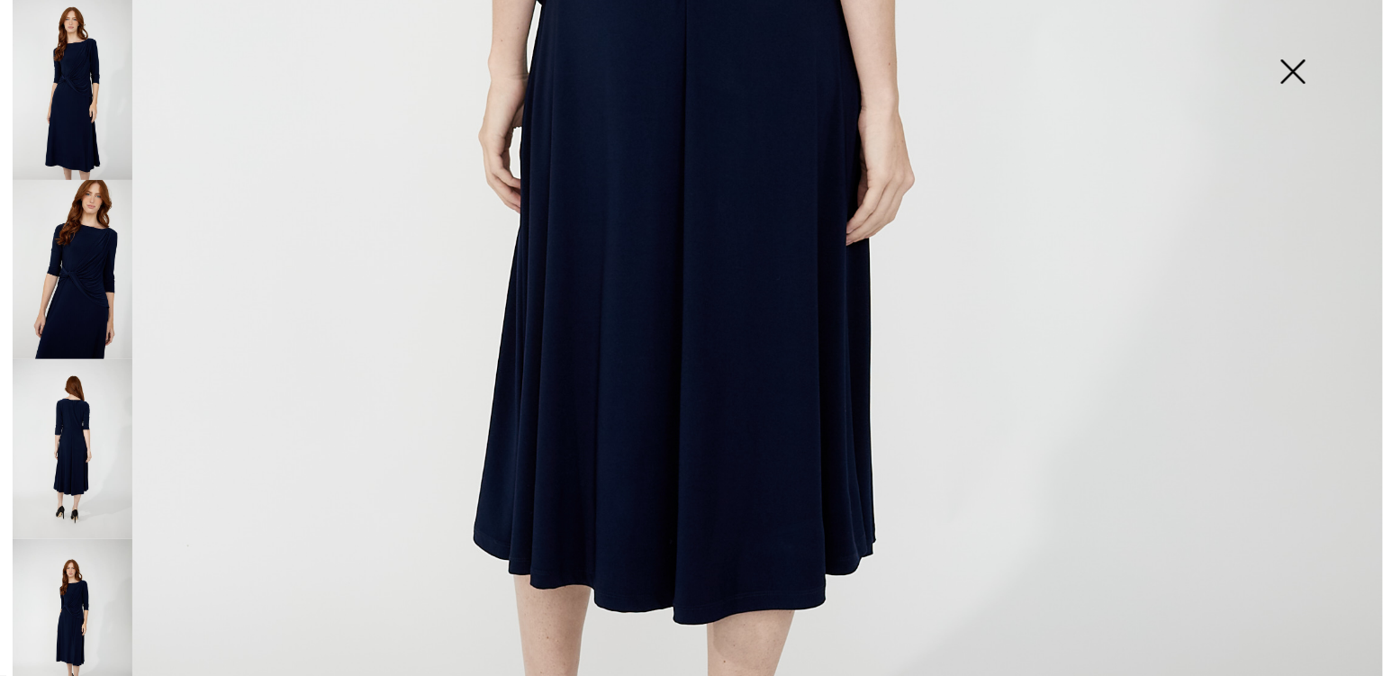
click at [1297, 75] on img at bounding box center [1293, 73] width 90 height 93
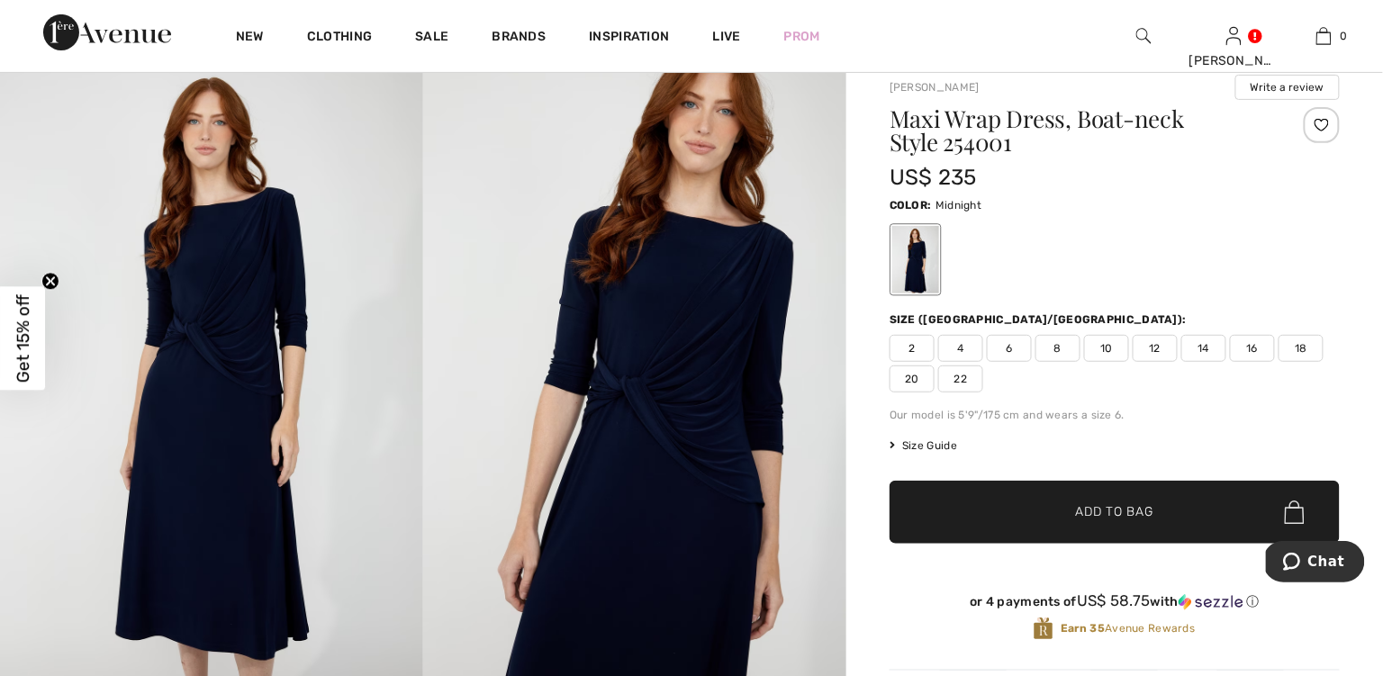
scroll to position [141, 0]
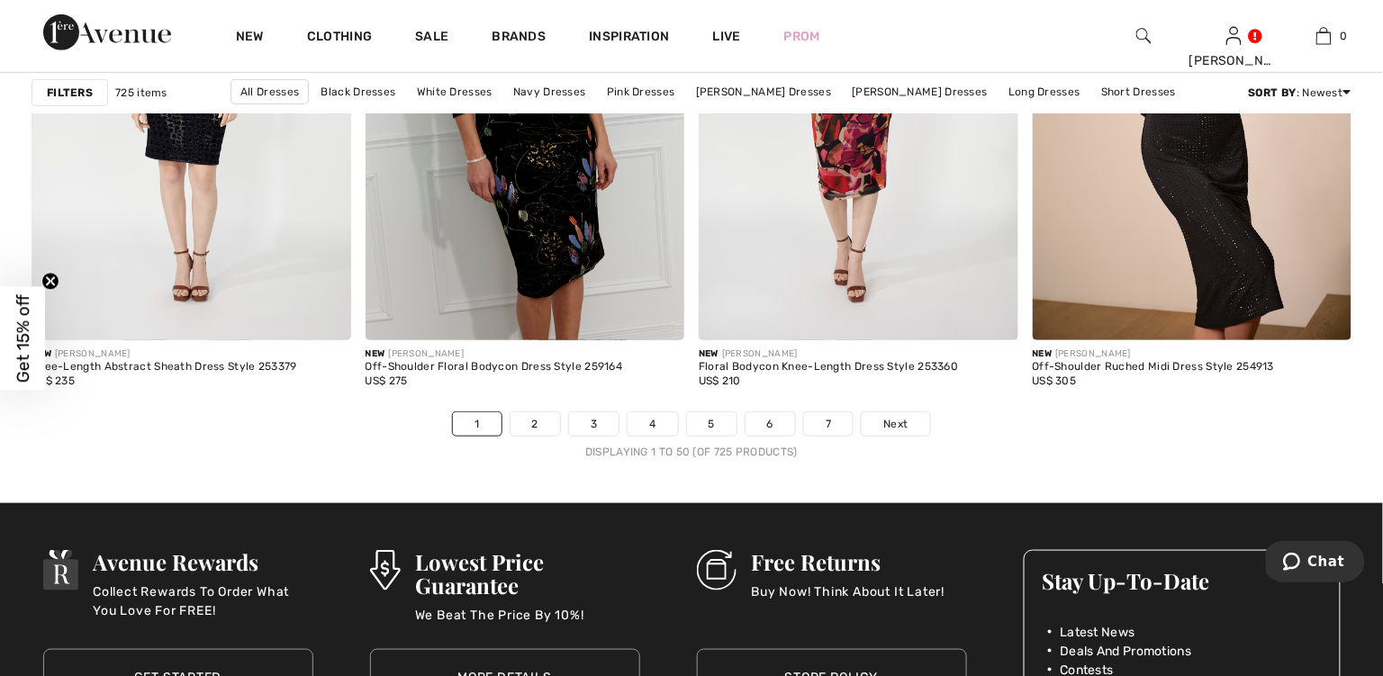
scroll to position [8572, 0]
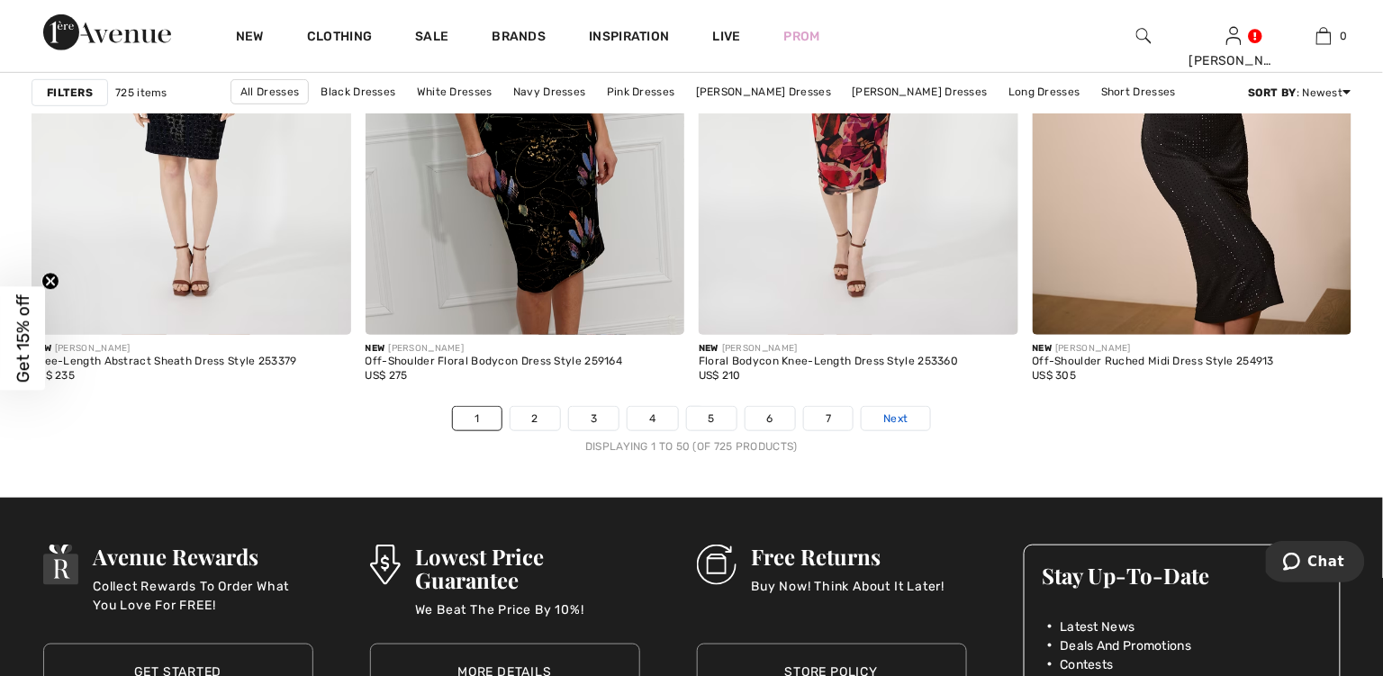
click at [886, 422] on span "Next" at bounding box center [895, 418] width 24 height 16
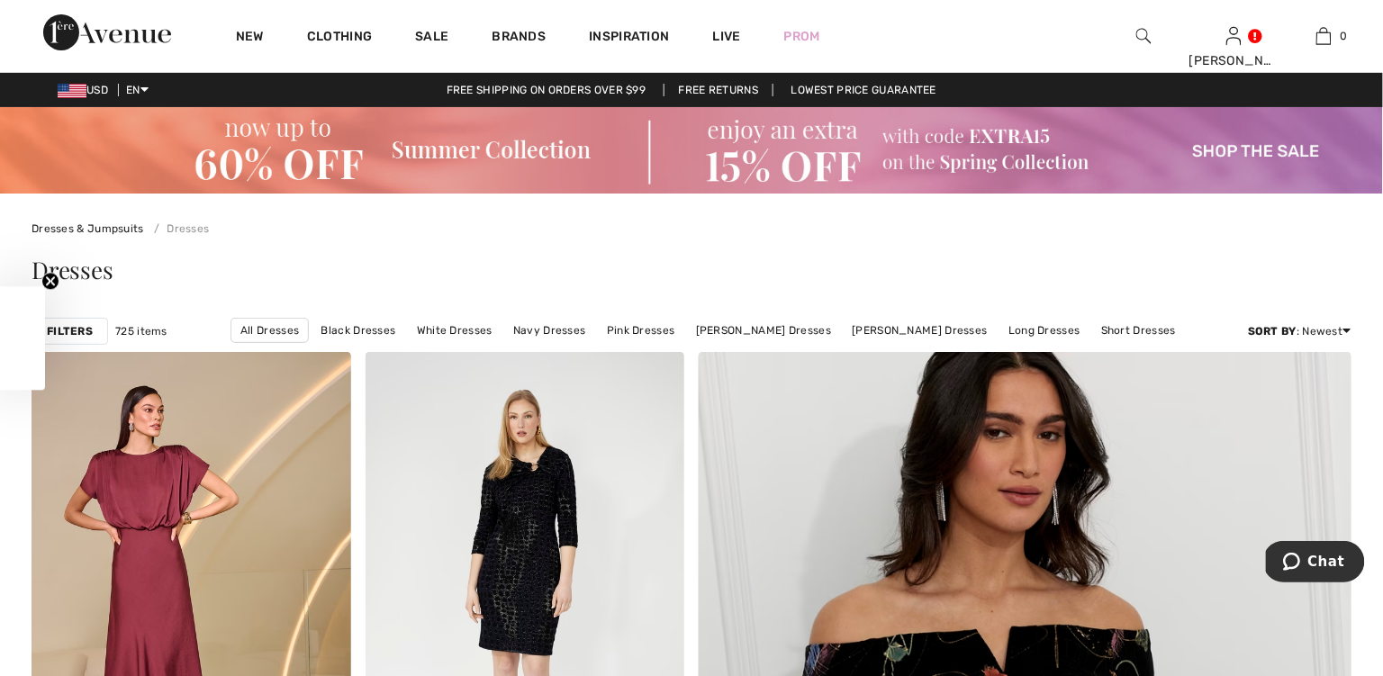
checkbox input "true"
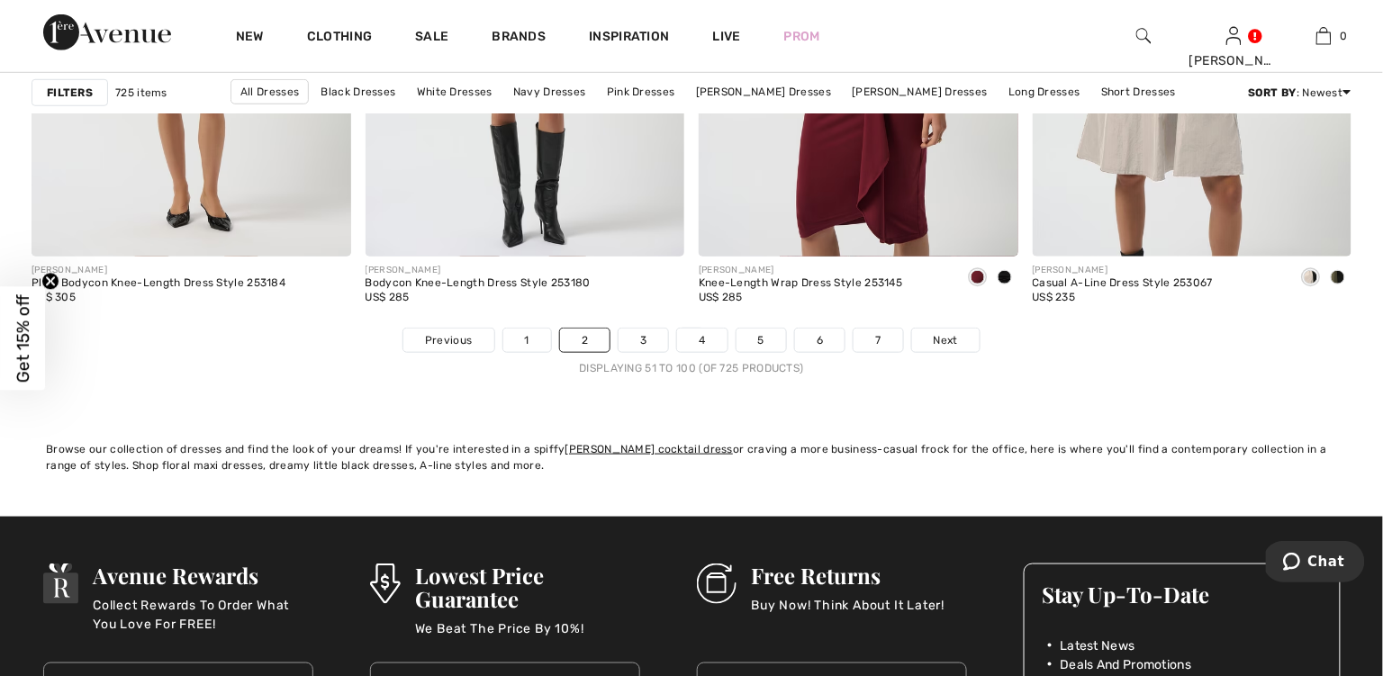
scroll to position [8663, 0]
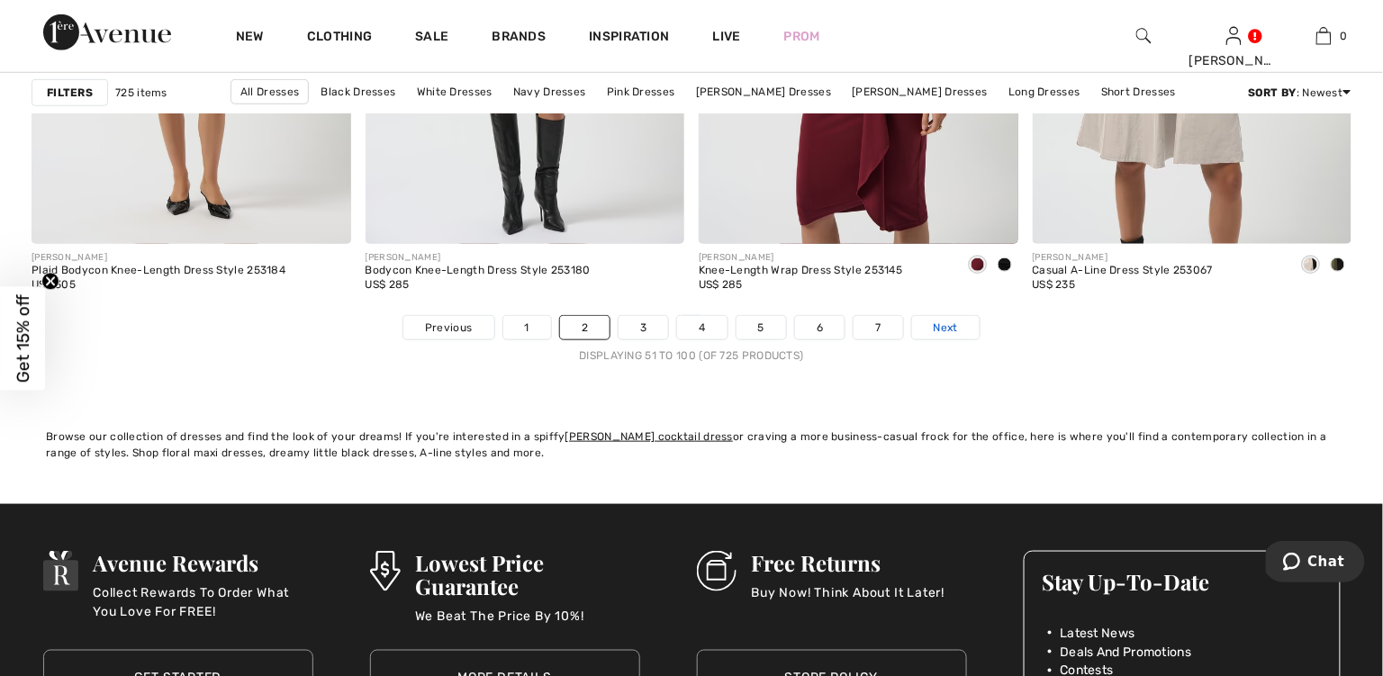
click at [939, 331] on span "Next" at bounding box center [945, 328] width 24 height 16
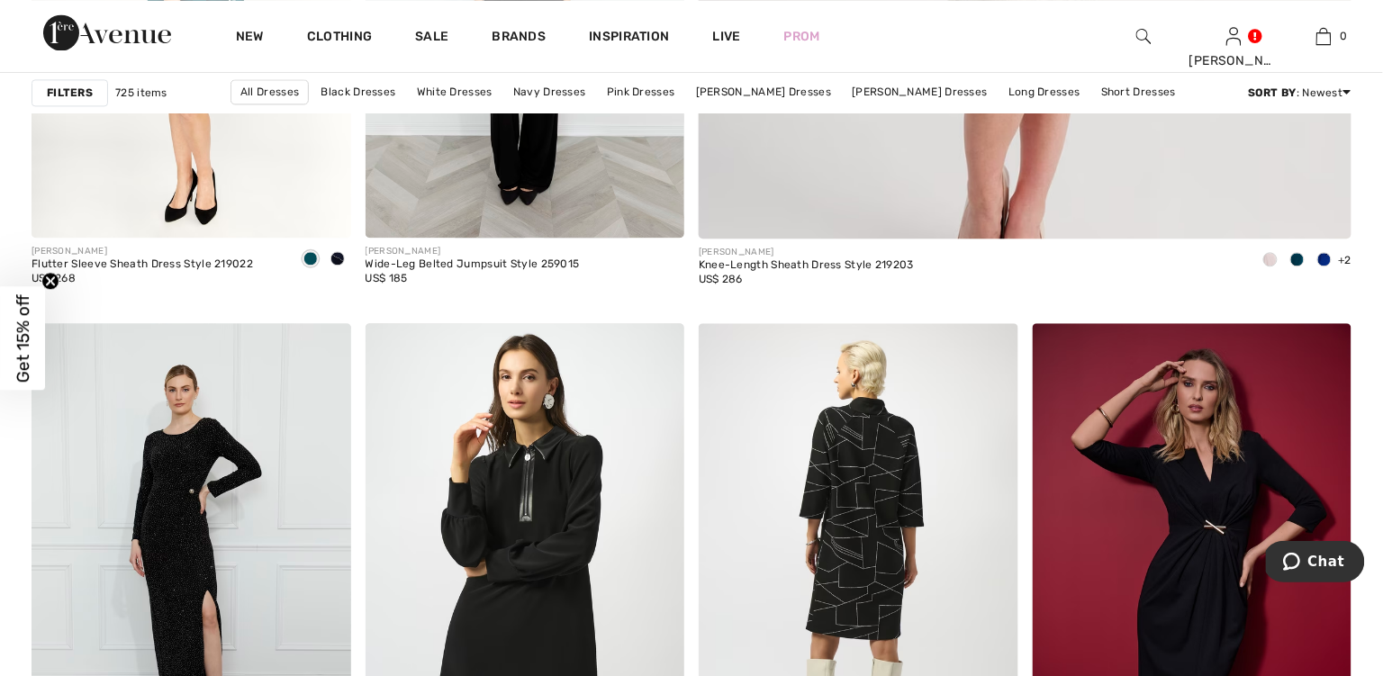
scroll to position [1159, 0]
